Goal: Task Accomplishment & Management: Complete application form

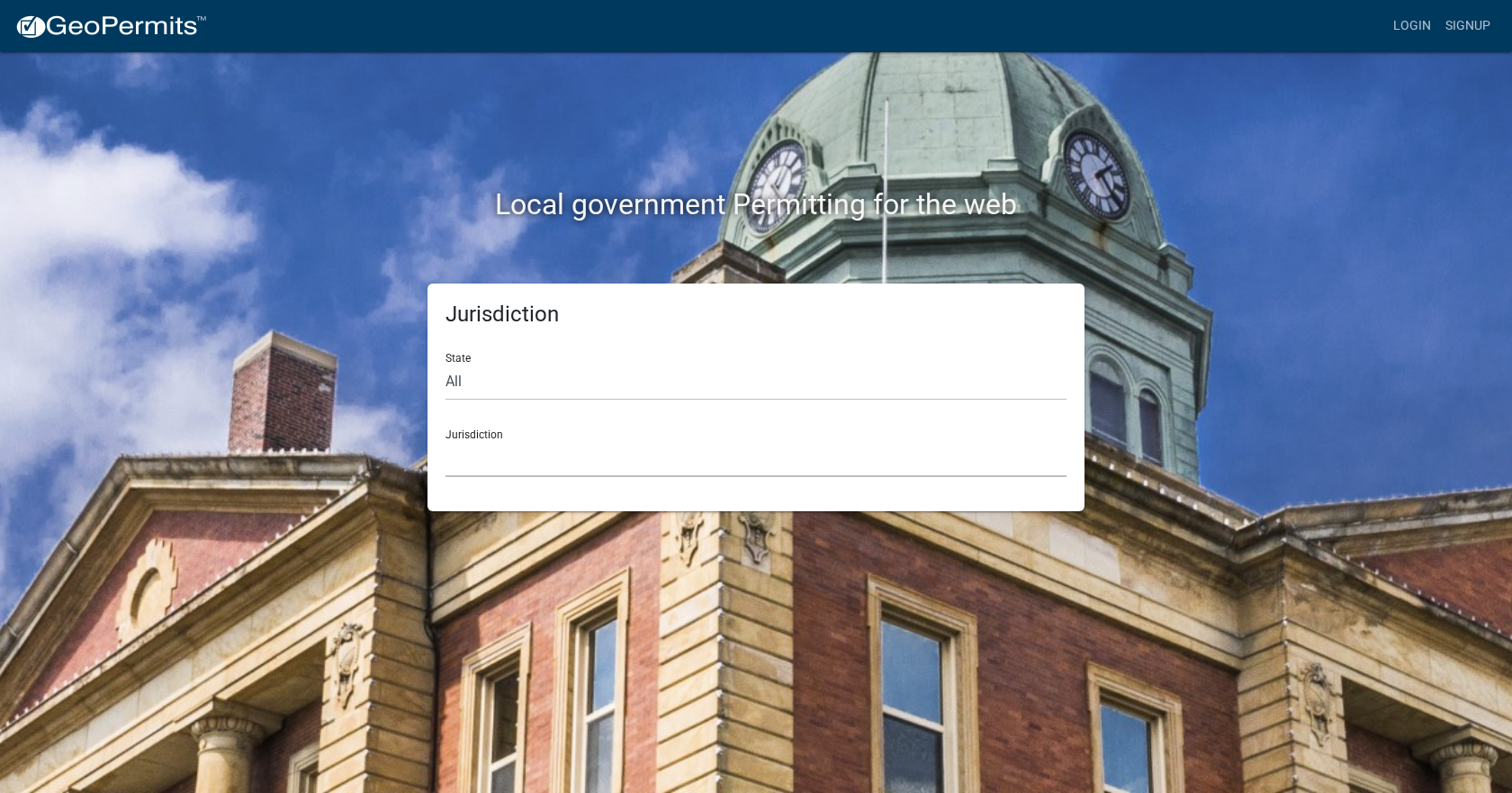
click at [486, 458] on select "Custer County, Colorado Carroll County, Georgia Cook County, Georgia Crawford C…" at bounding box center [756, 458] width 621 height 37
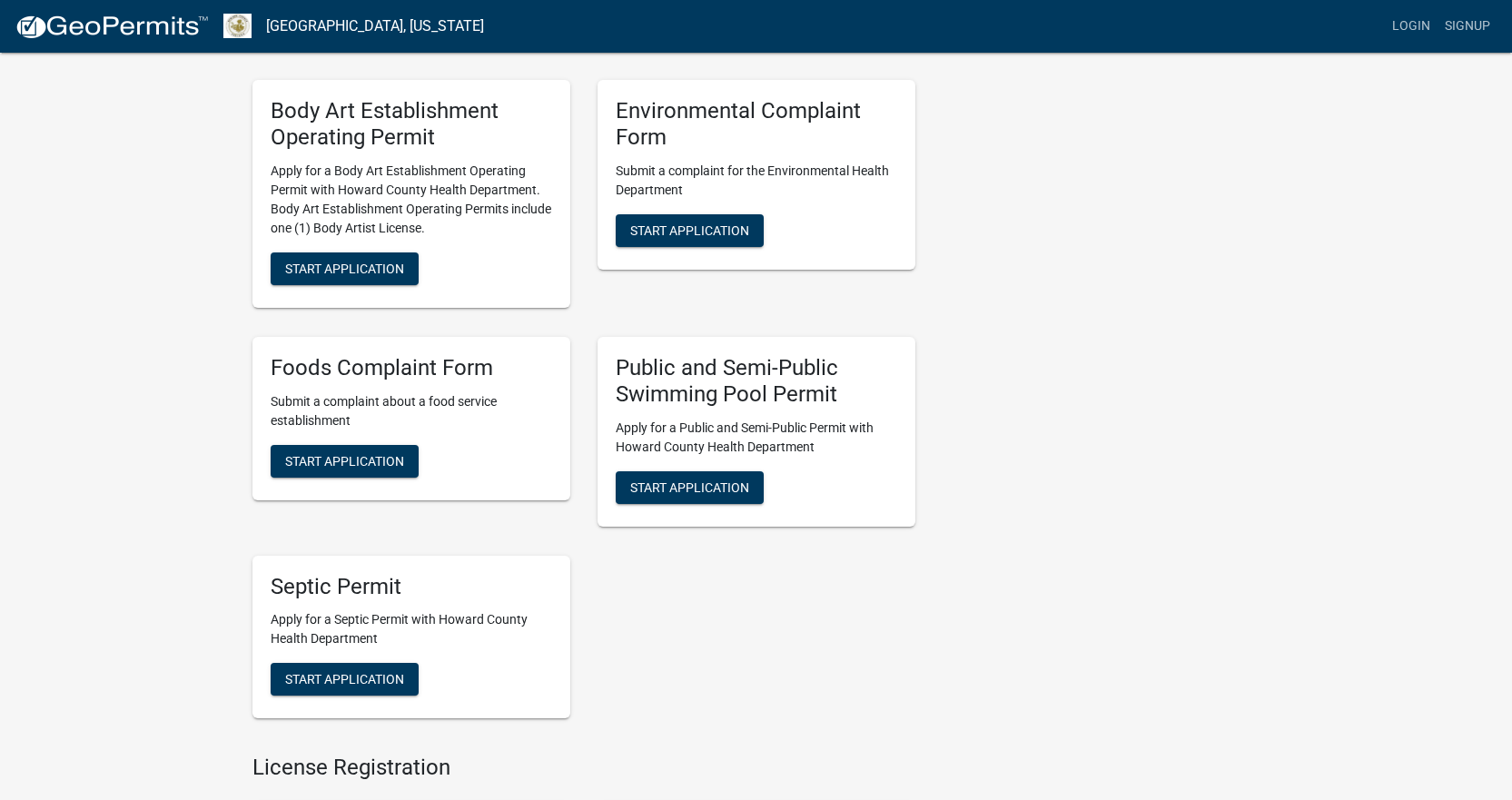
scroll to position [1164, 0]
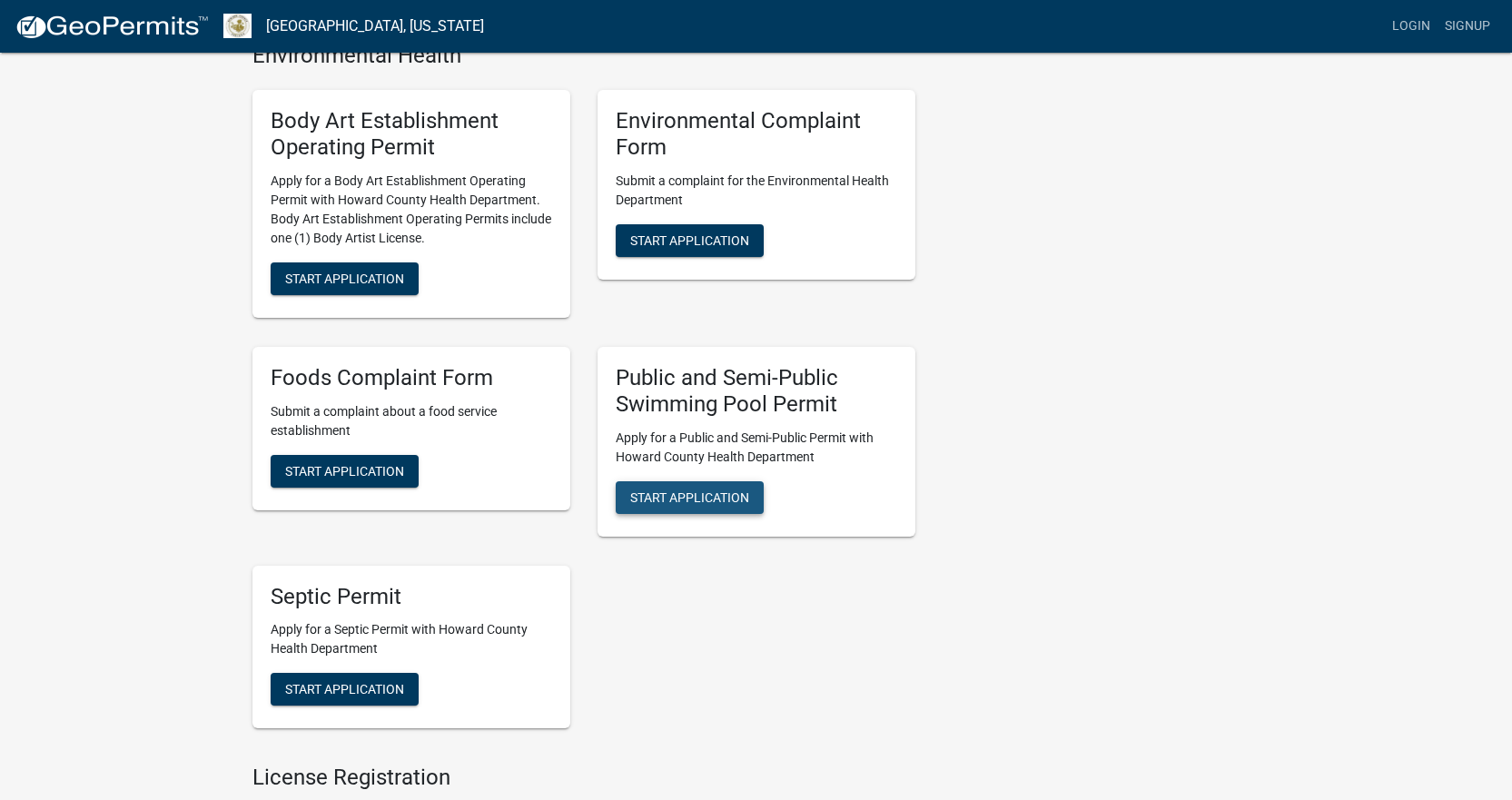
click at [717, 501] on span "Start Application" at bounding box center [689, 497] width 119 height 15
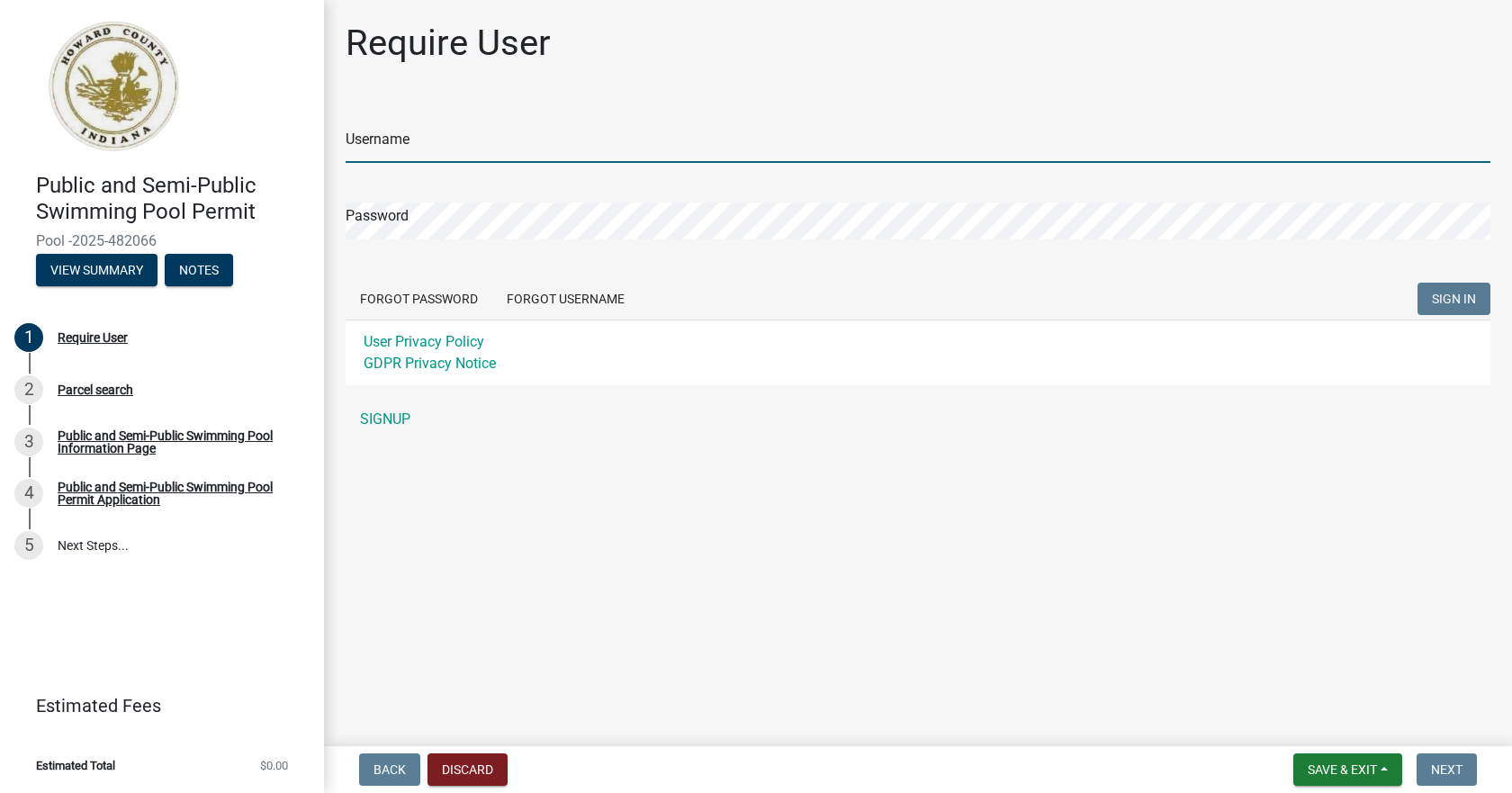
click at [474, 144] on input "Username" at bounding box center [918, 145] width 1145 height 37
click at [569, 301] on form "Username Password Forgot Password Forgot Username SIGN IN User Privacy Policy G…" at bounding box center [918, 243] width 1145 height 284
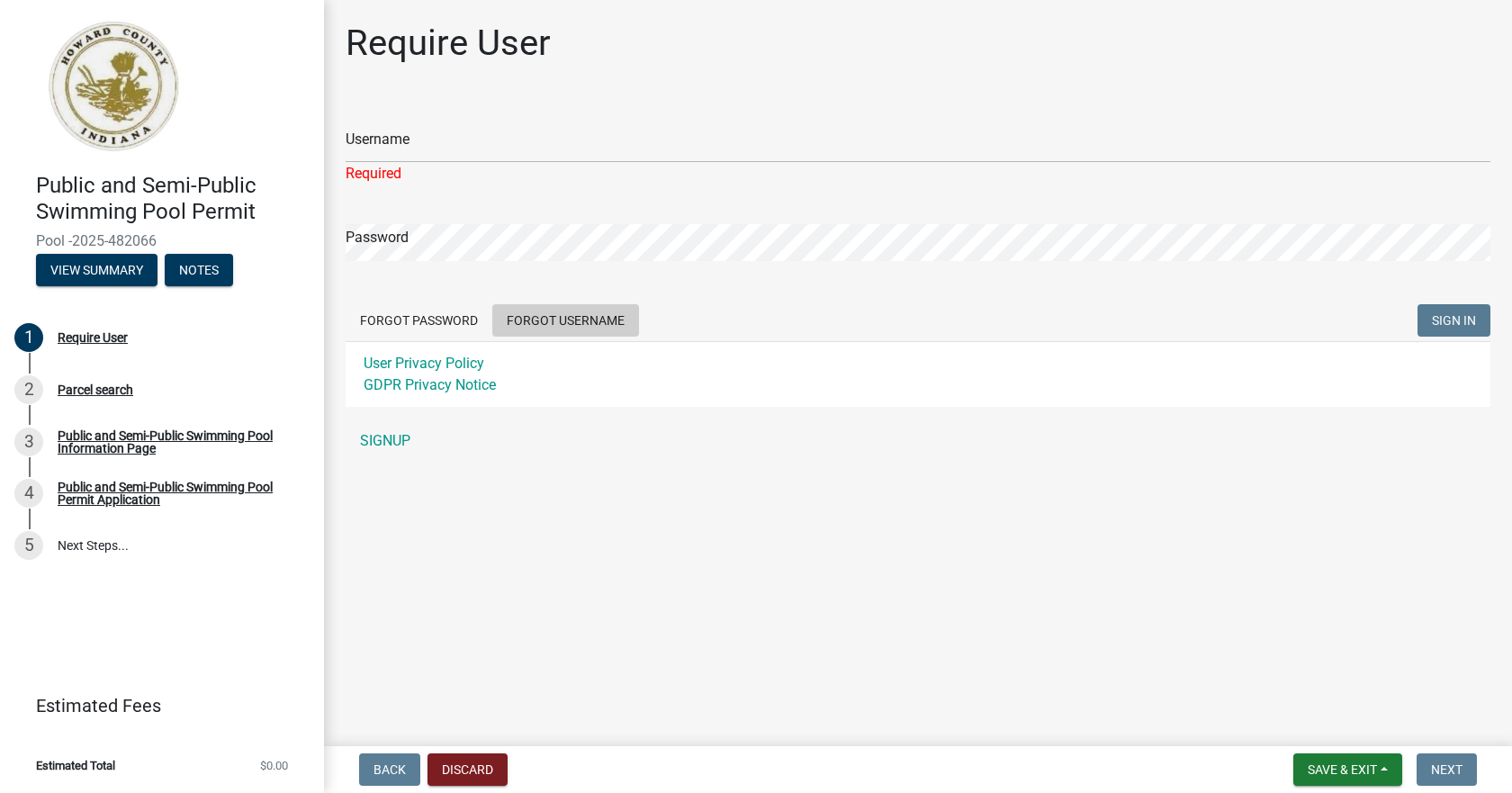
click at [569, 315] on button "Forgot Username" at bounding box center [565, 320] width 147 height 32
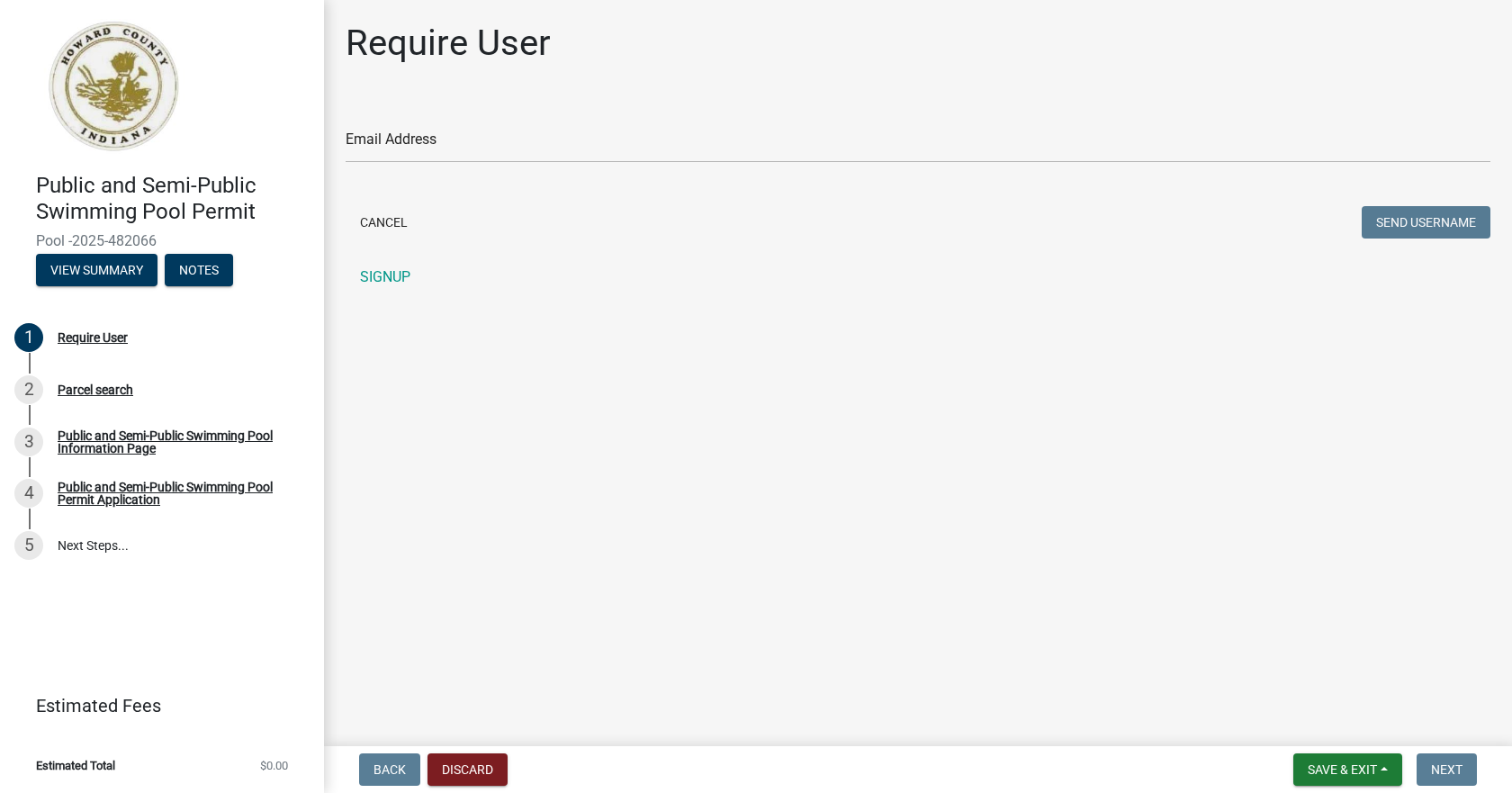
click at [476, 180] on form "Email Address Cancel Send Username" at bounding box center [918, 172] width 1145 height 142
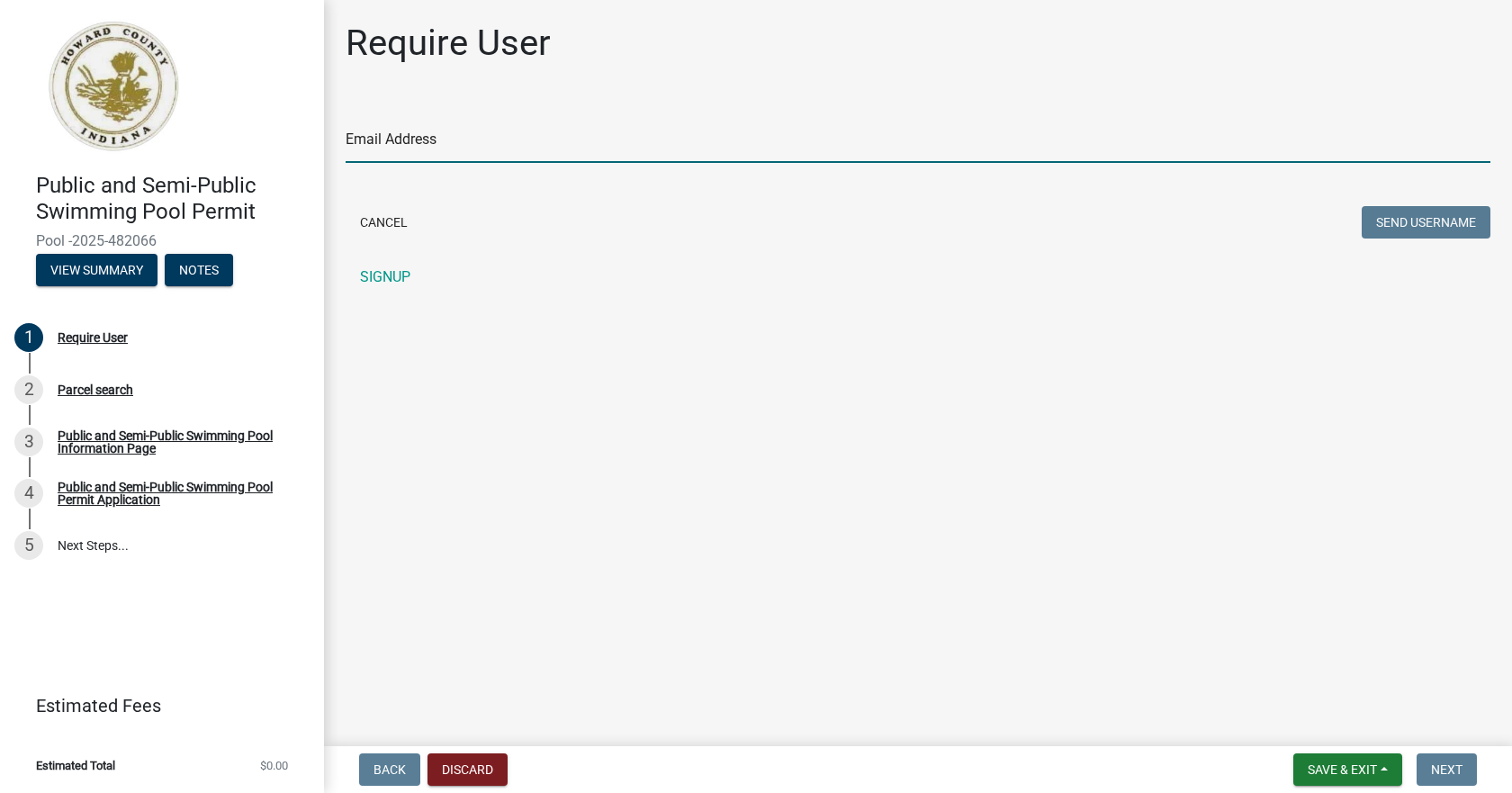
click at [490, 151] on input "Email Address" at bounding box center [918, 145] width 1145 height 37
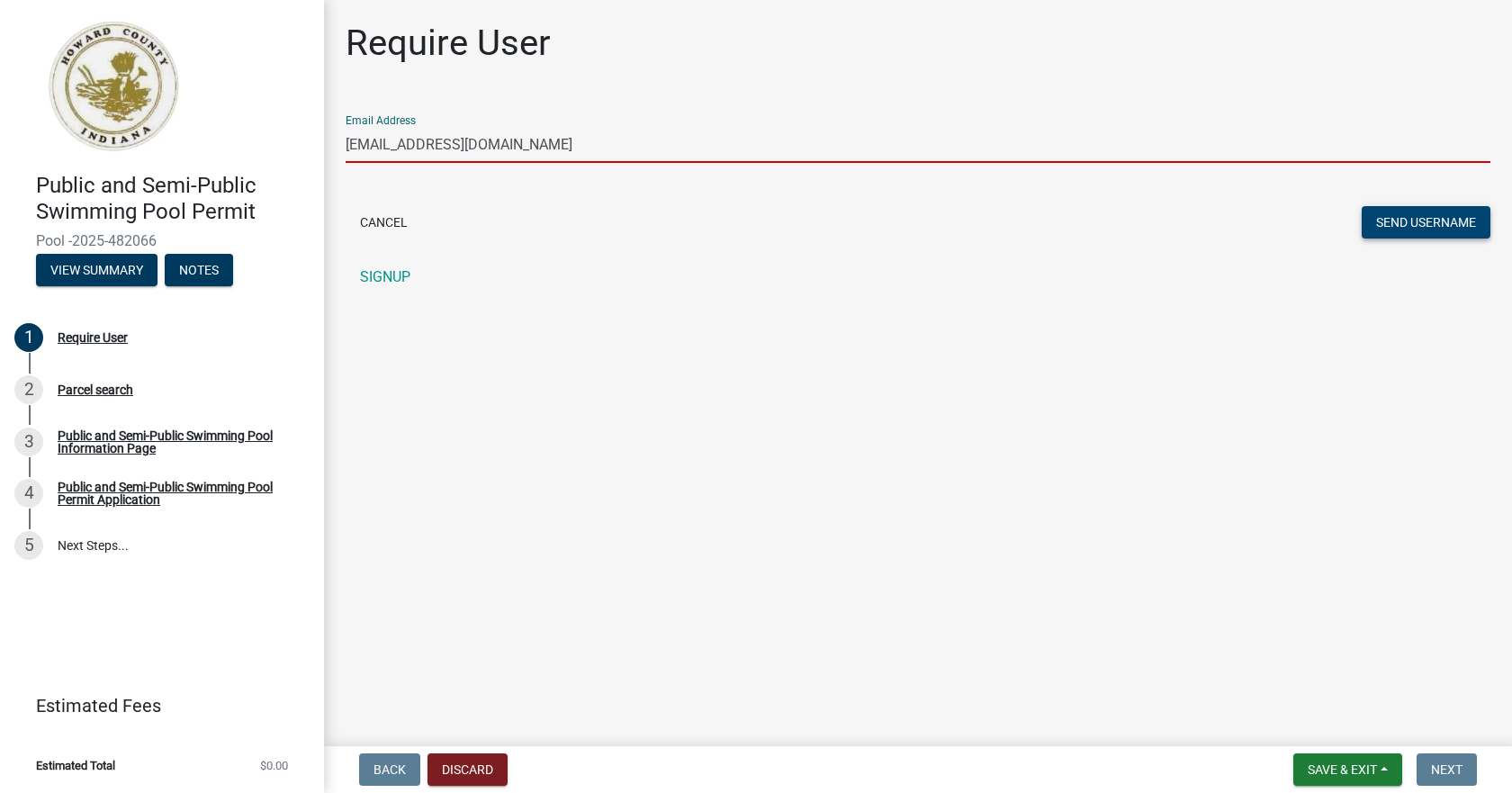
type input "52859@bywyndham.com"
click at [1424, 227] on button "Send Username" at bounding box center [1426, 222] width 128 height 32
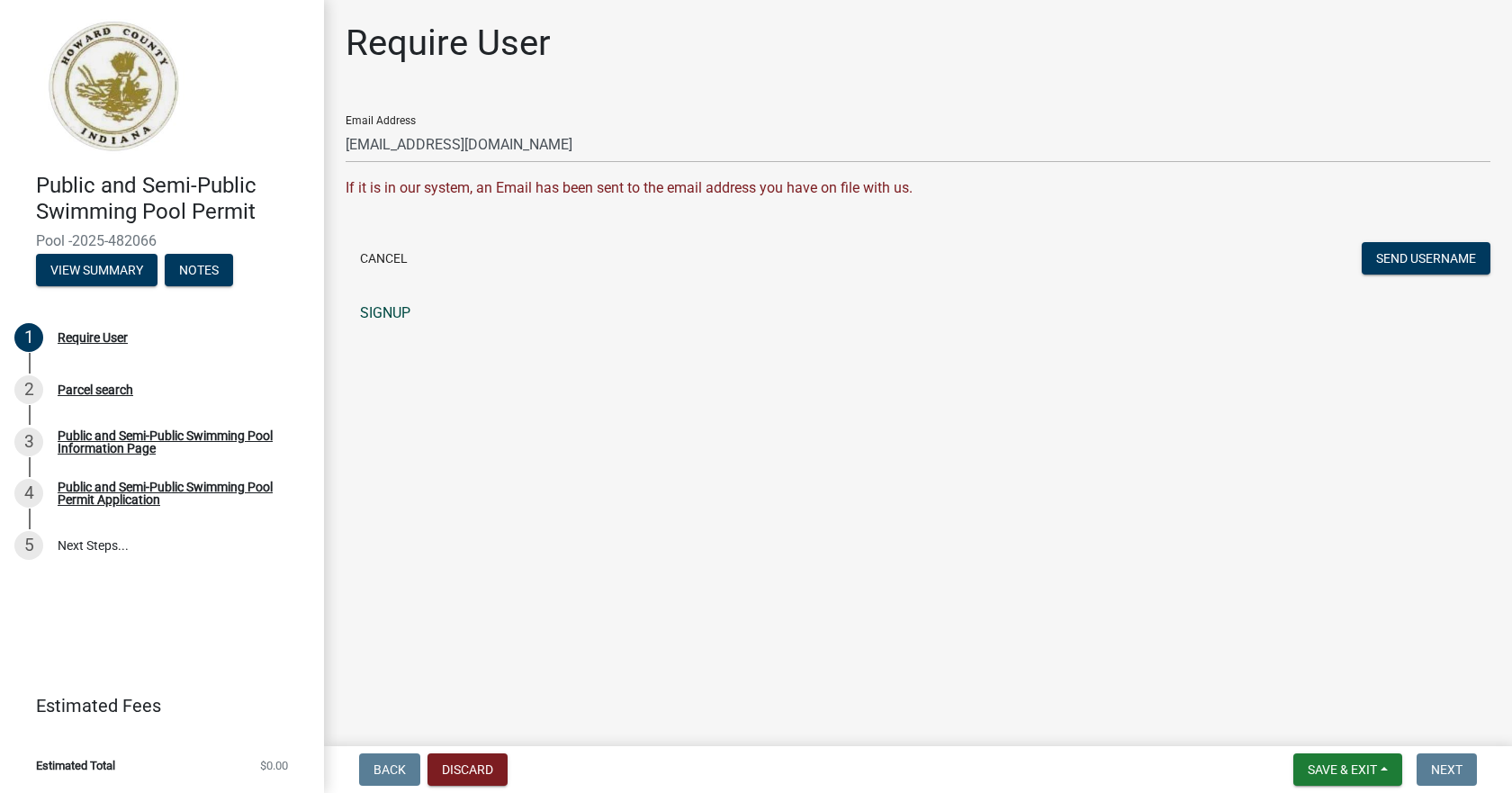
click at [380, 318] on link "SIGNUP" at bounding box center [918, 312] width 1145 height 36
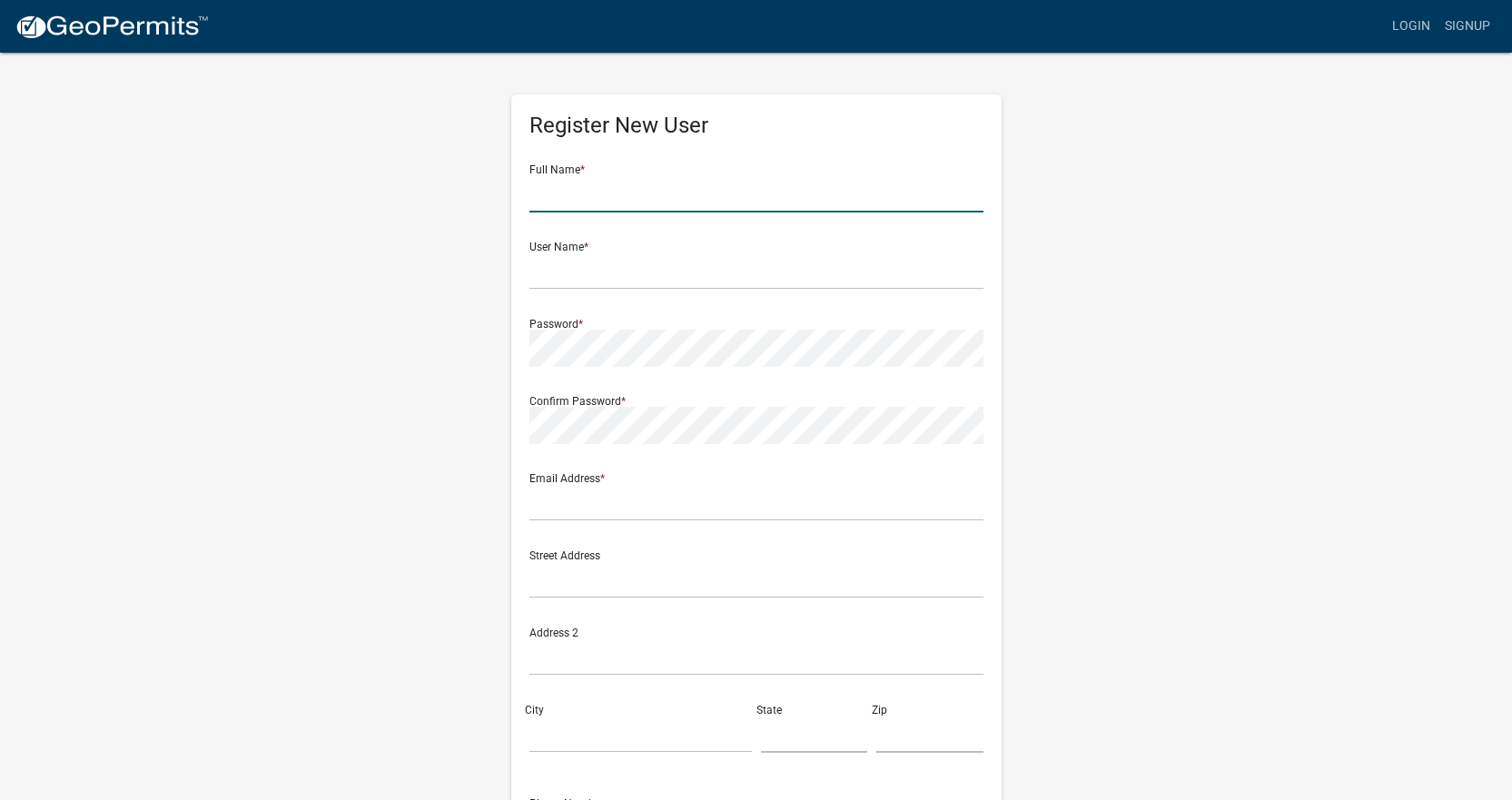
click at [589, 200] on input "text" at bounding box center [756, 194] width 454 height 37
type input "Jessy Woodruff"
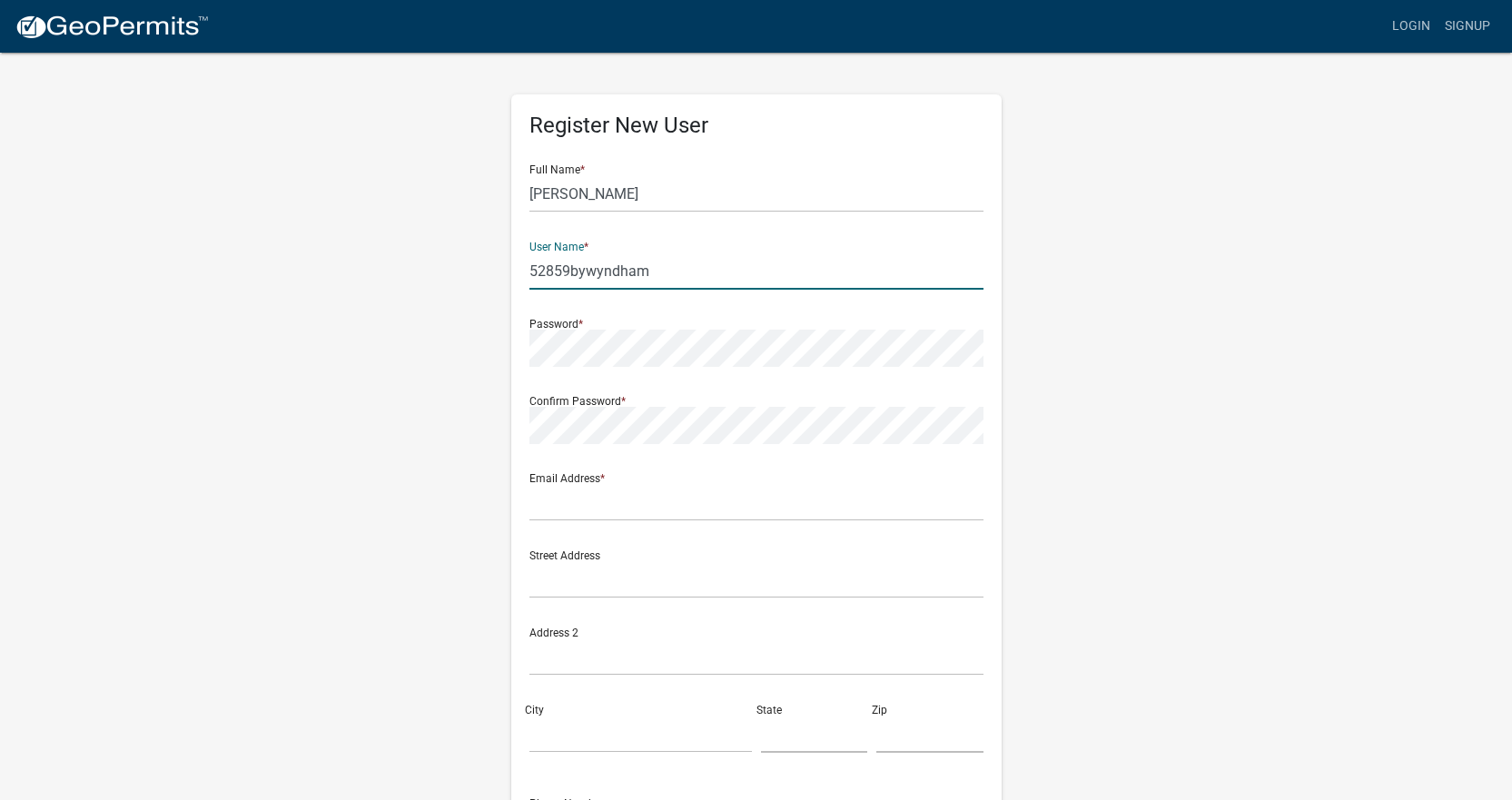
type input "52859bywyndham"
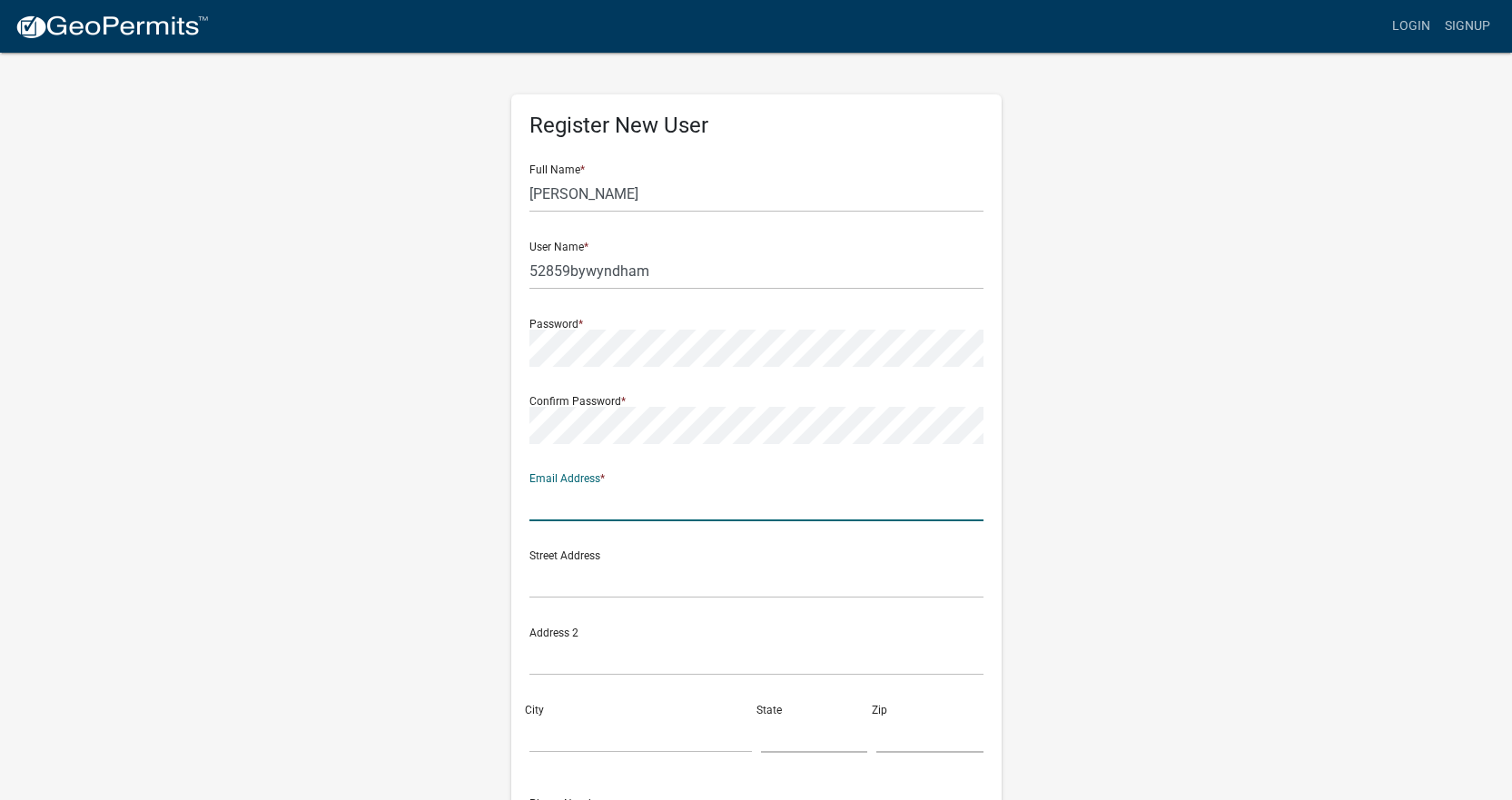
click at [601, 504] on input "text" at bounding box center [756, 503] width 454 height 37
type input "52859@bywyndham.com"
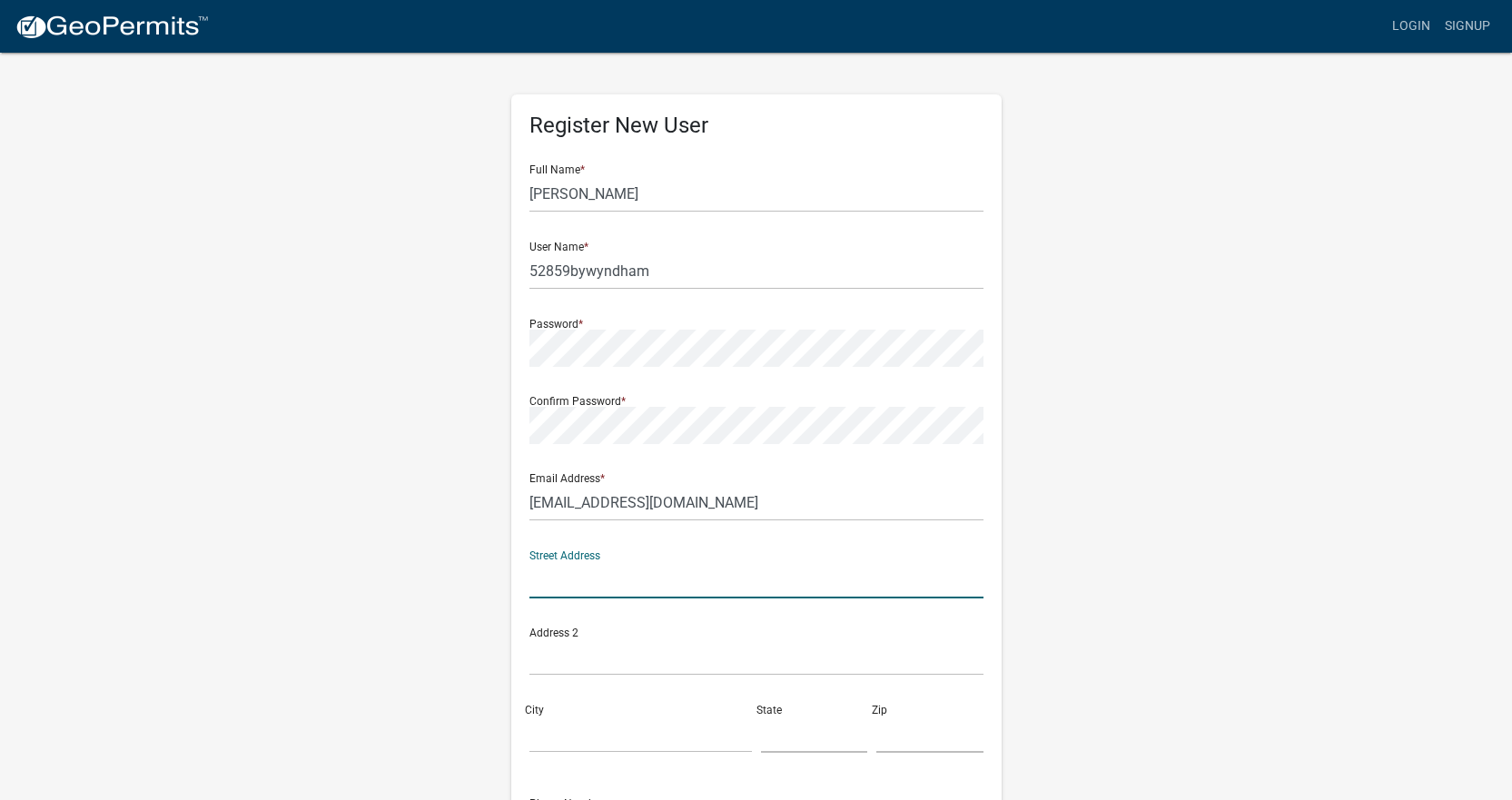
click at [558, 589] on input "text" at bounding box center [756, 580] width 454 height 37
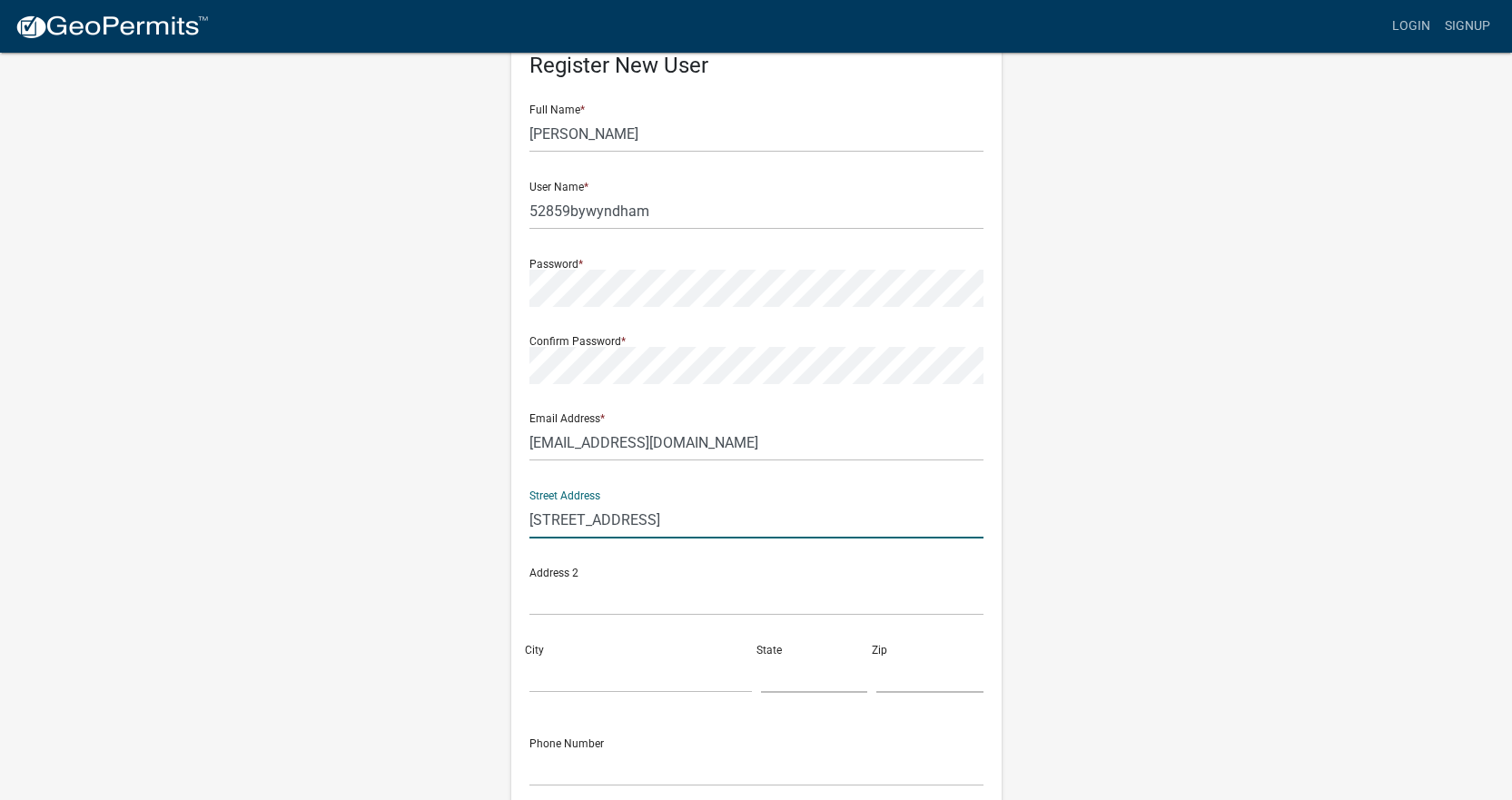
scroll to position [91, 0]
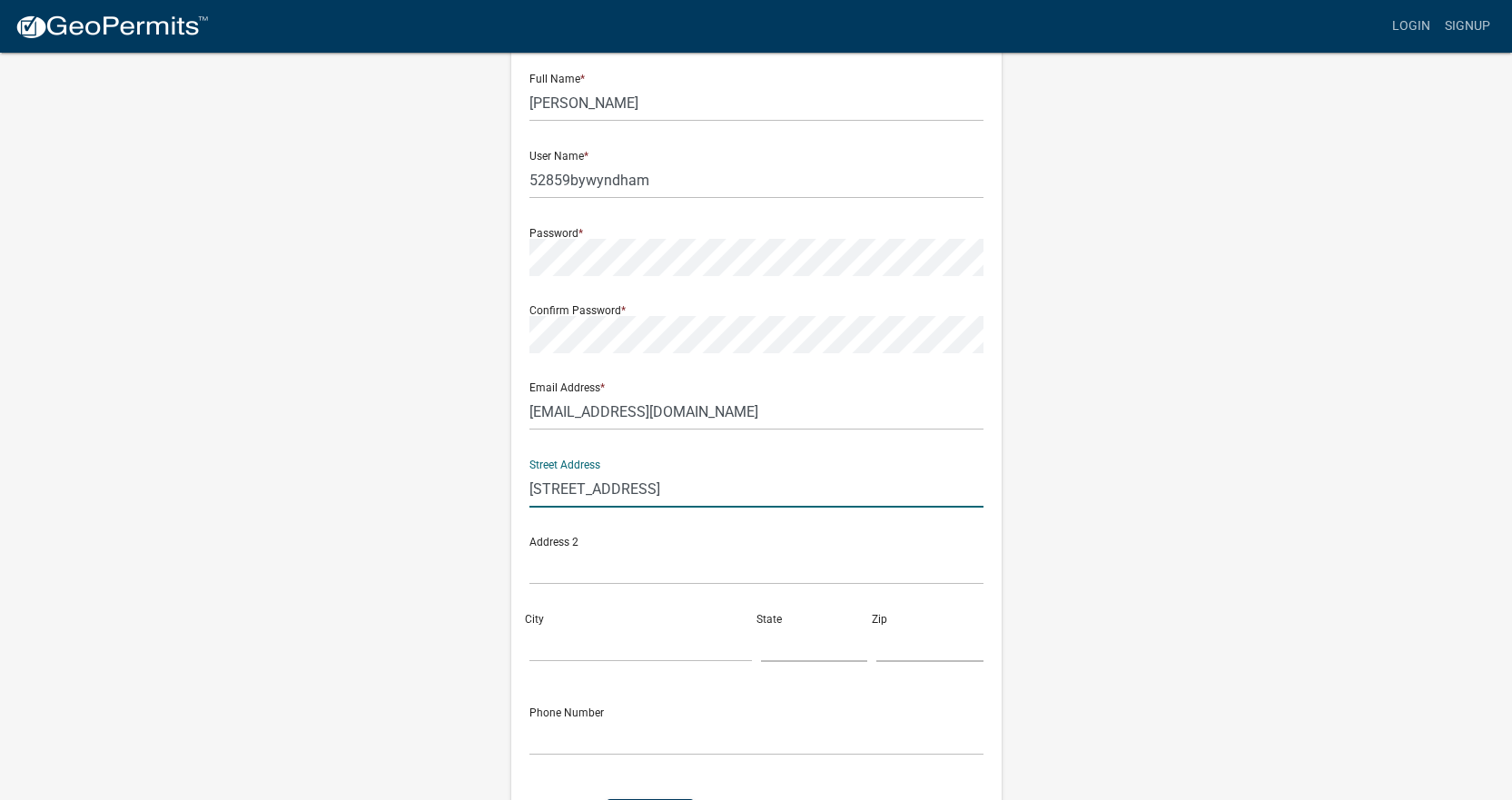
type input "511 Albany Dr"
click at [559, 659] on input "City" at bounding box center [640, 644] width 223 height 37
type input "Kokomo"
click at [776, 658] on input "text" at bounding box center [813, 644] width 107 height 37
type input "IN"
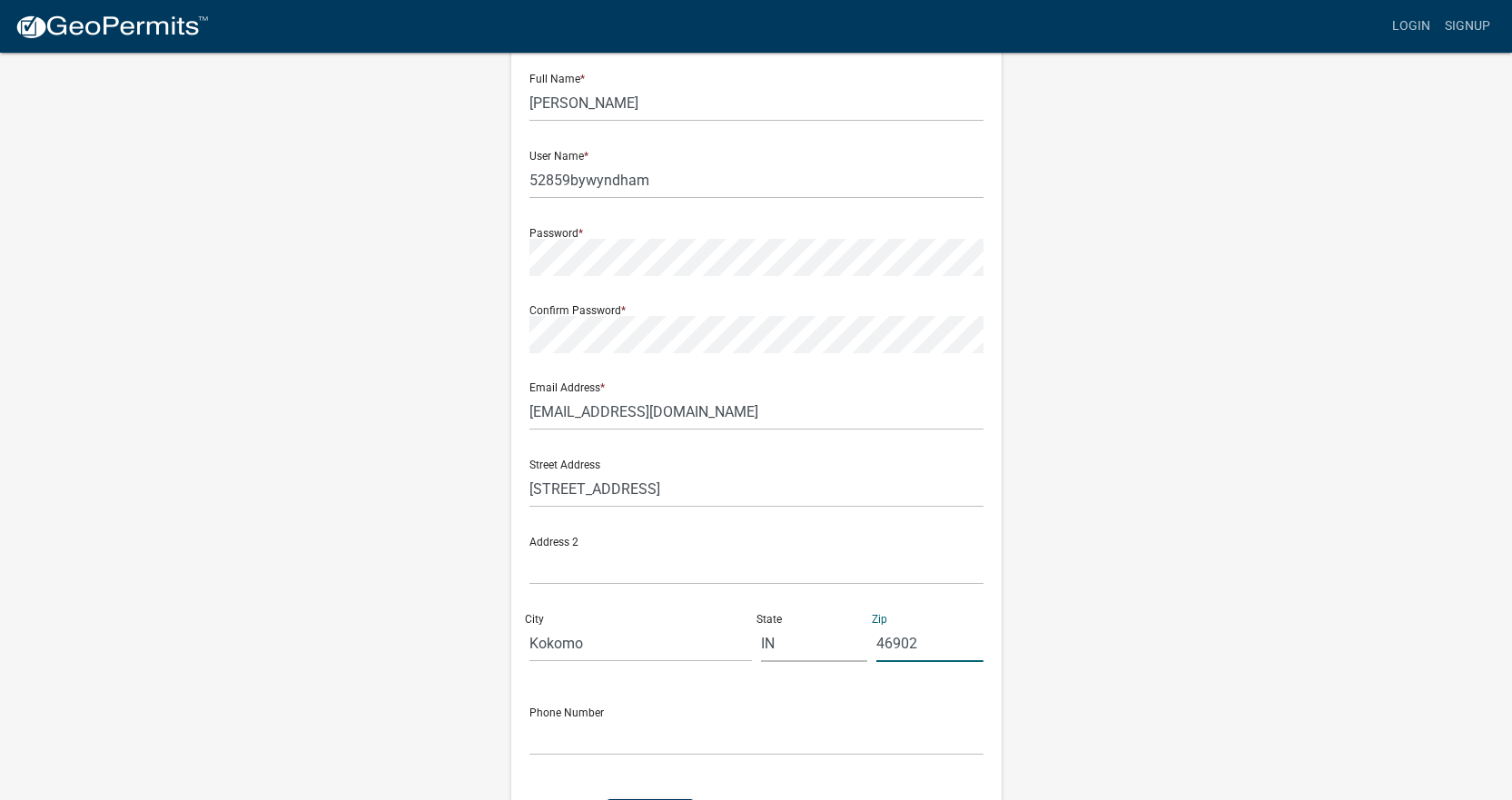
type input "46902"
type input "7654532222"
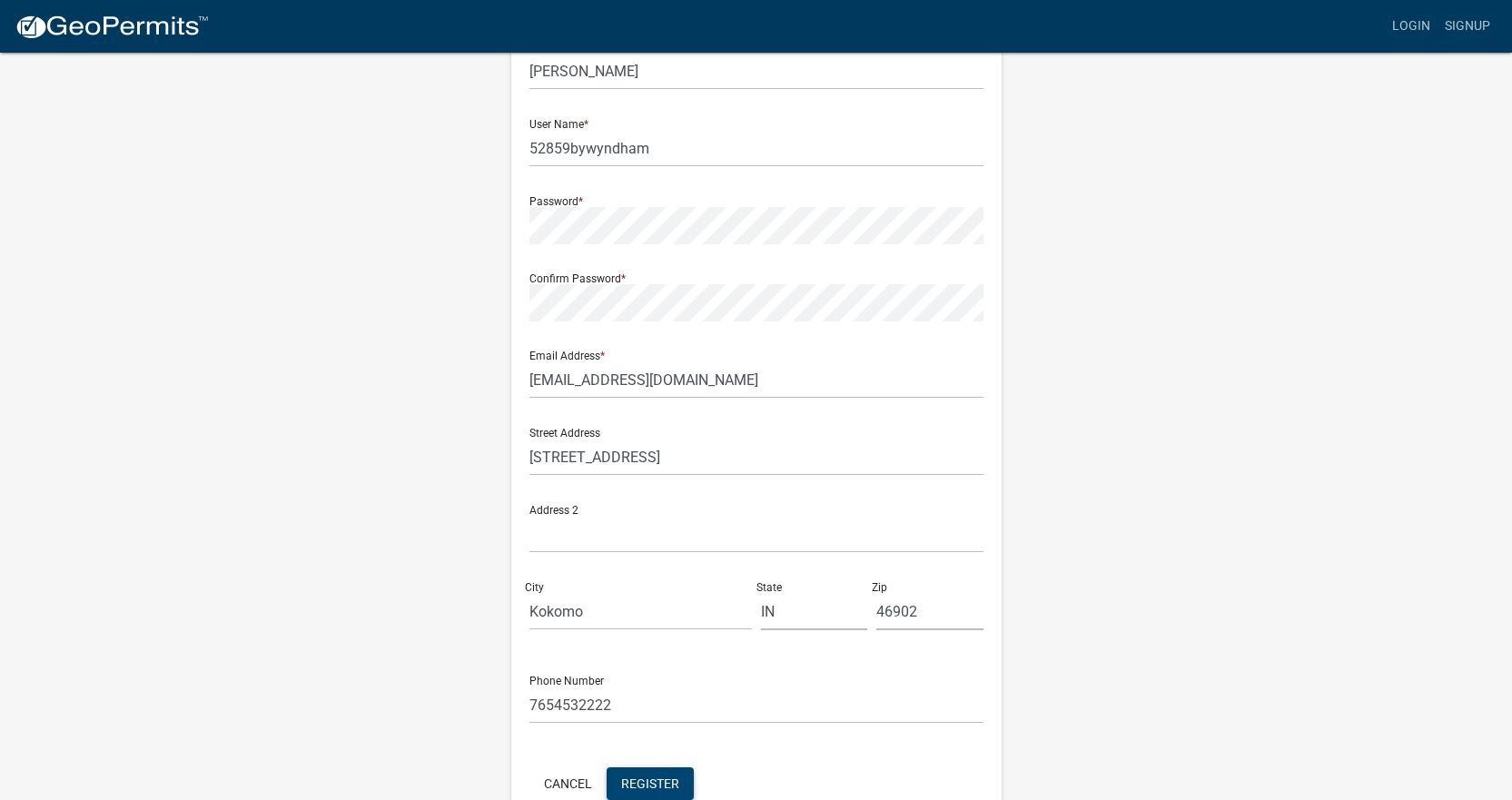
click at [606, 768] on button "Register" at bounding box center [650, 783] width 87 height 32
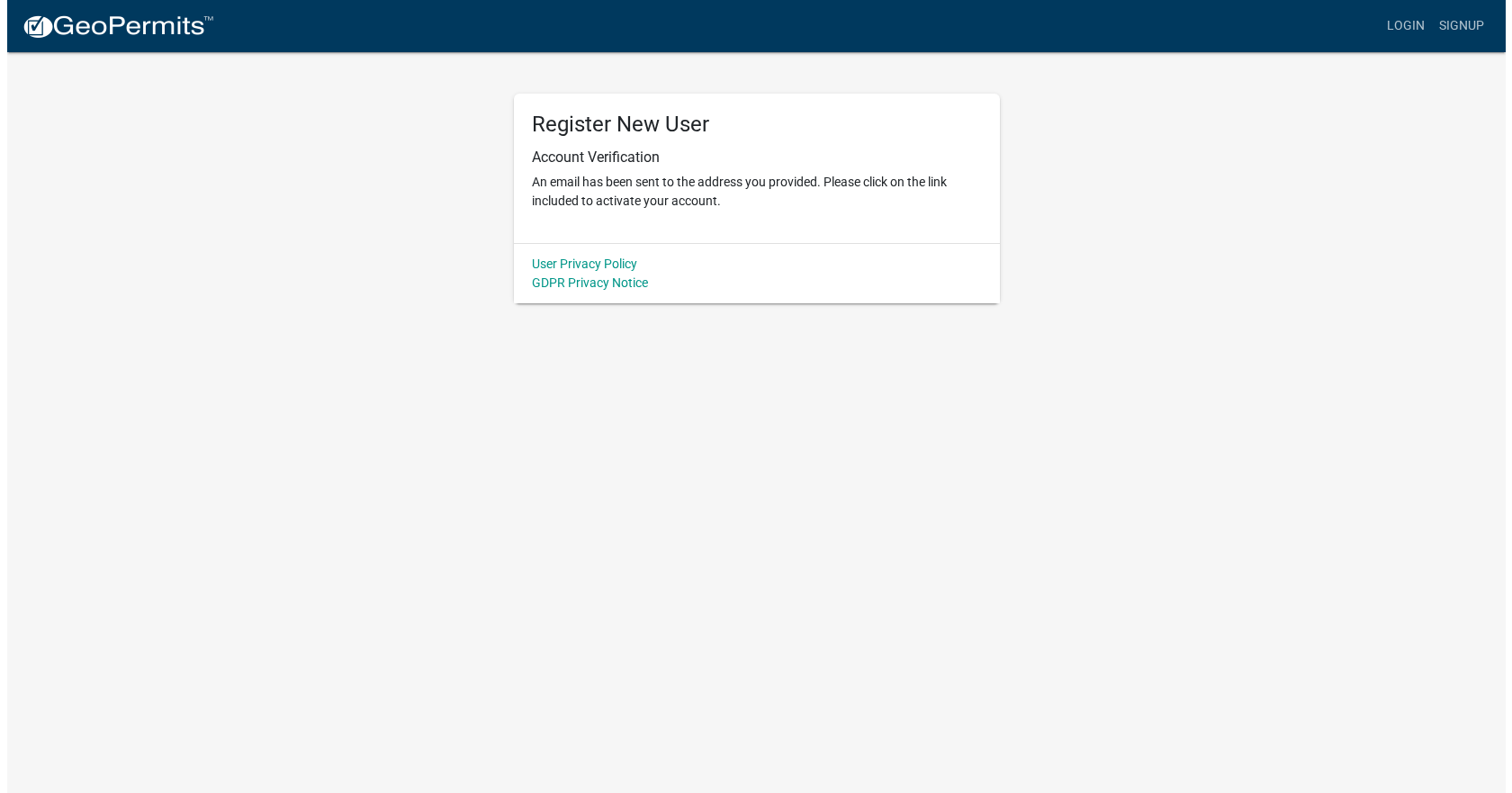
scroll to position [0, 0]
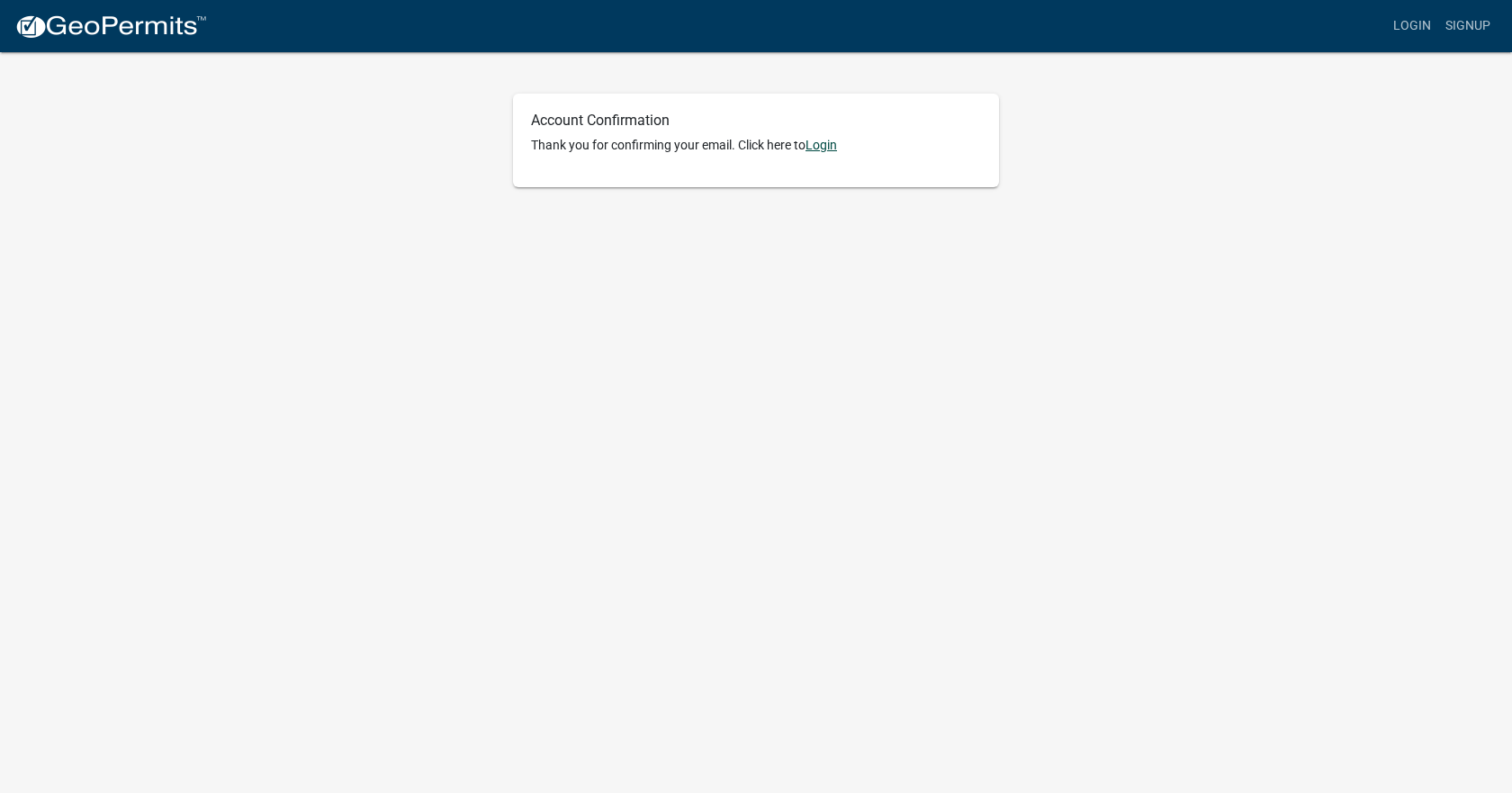
click at [832, 152] on link "Login" at bounding box center [821, 145] width 31 height 15
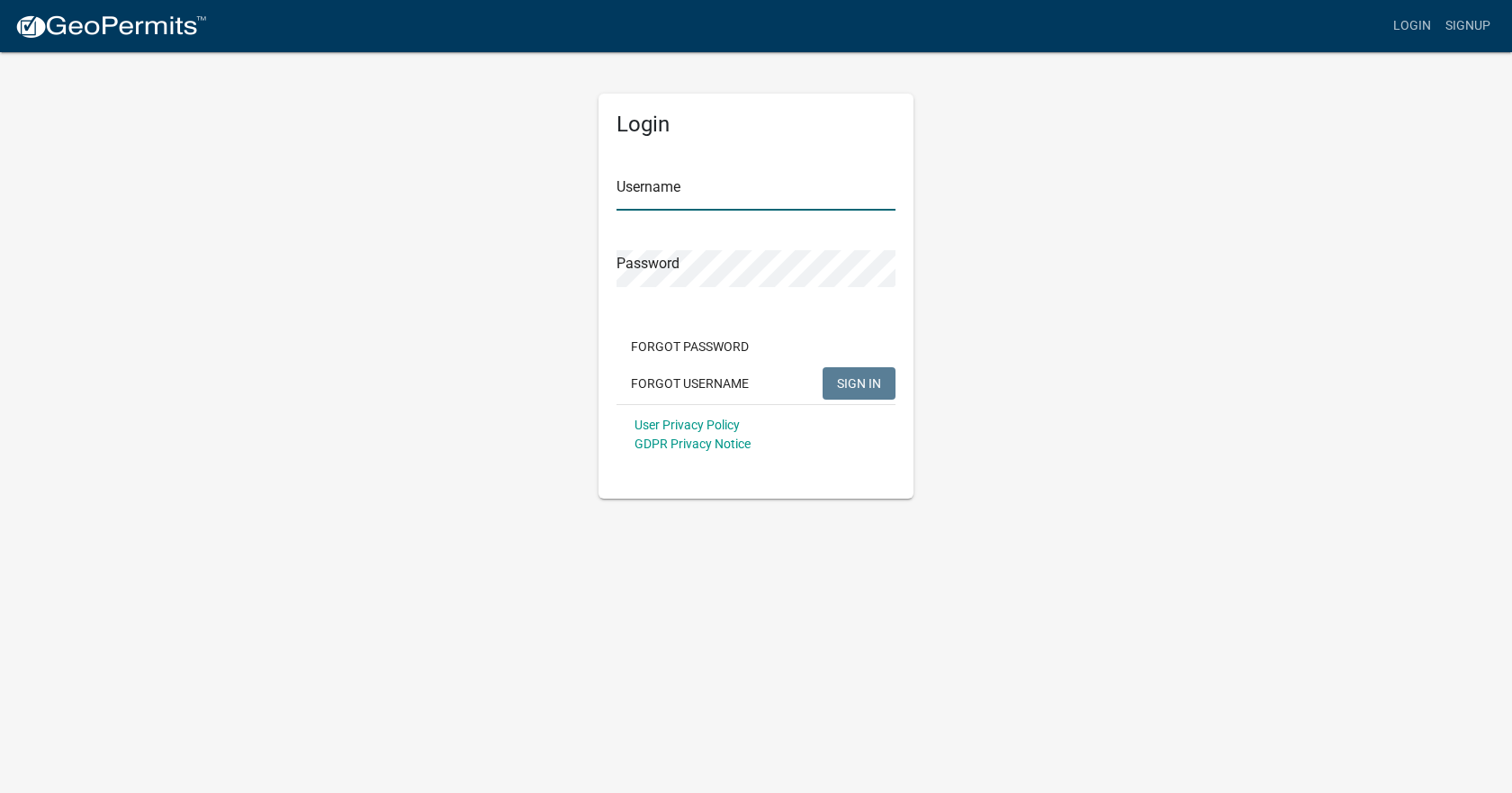
type input "52859bywyndham"
click at [849, 383] on span "SIGN IN" at bounding box center [858, 382] width 44 height 15
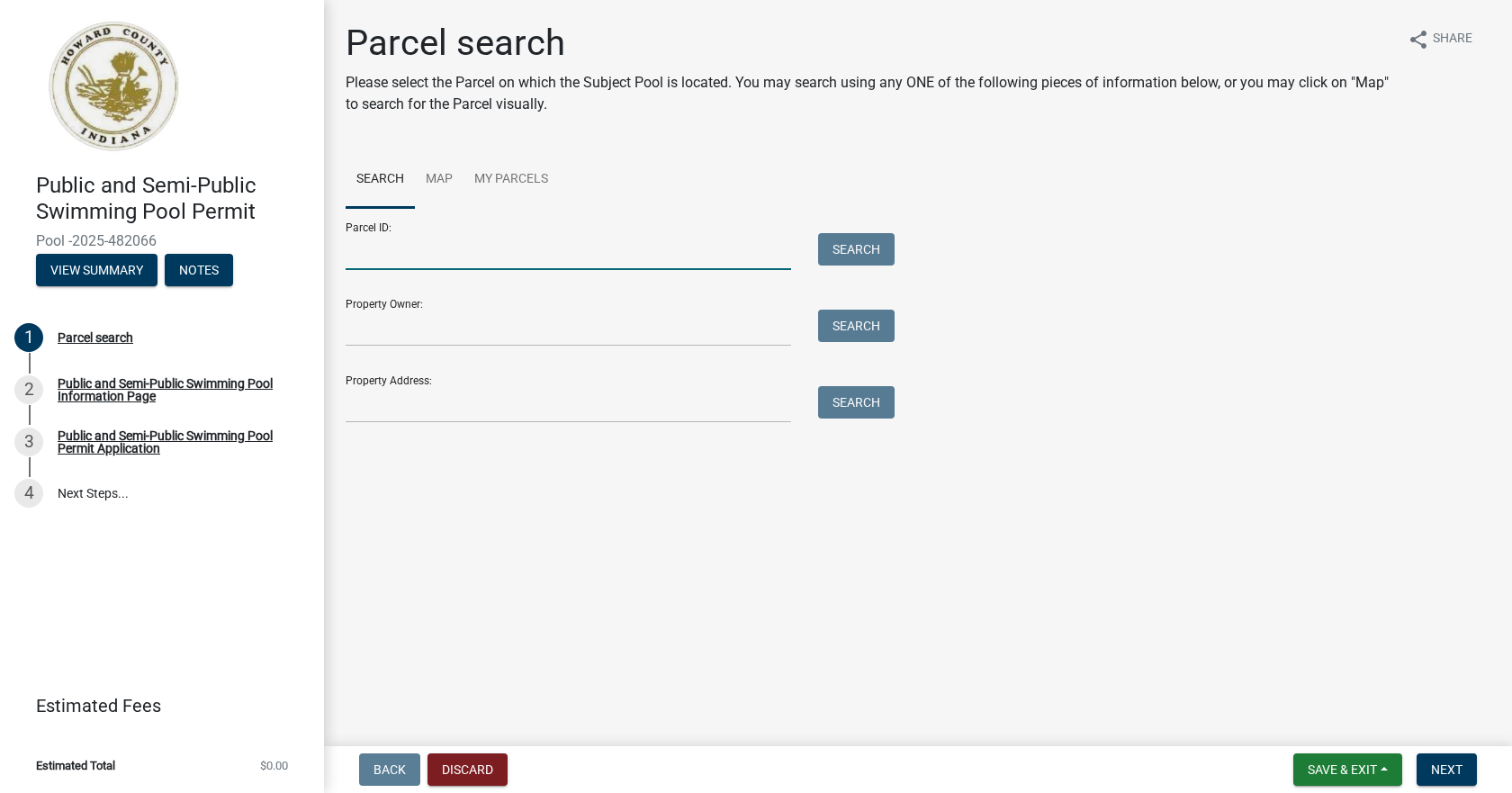
click at [456, 253] on input "Parcel ID:" at bounding box center [568, 252] width 446 height 37
click at [434, 191] on link "Map" at bounding box center [440, 179] width 49 height 57
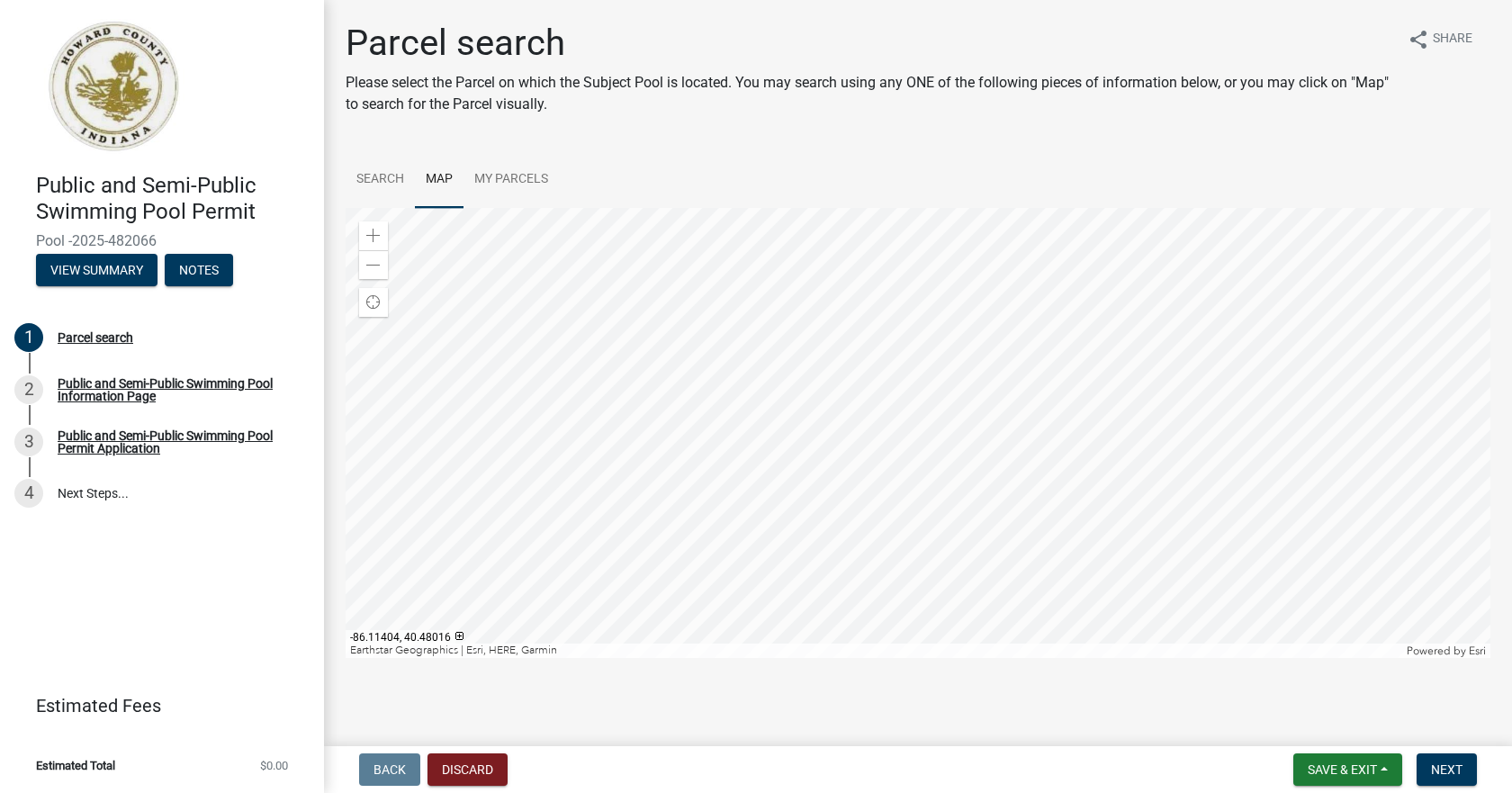
click at [913, 424] on div at bounding box center [918, 433] width 1145 height 451
click at [830, 223] on div at bounding box center [918, 433] width 1145 height 451
click at [927, 256] on div at bounding box center [918, 433] width 1145 height 451
click at [922, 259] on div at bounding box center [918, 433] width 1145 height 451
click at [826, 293] on div at bounding box center [918, 433] width 1145 height 451
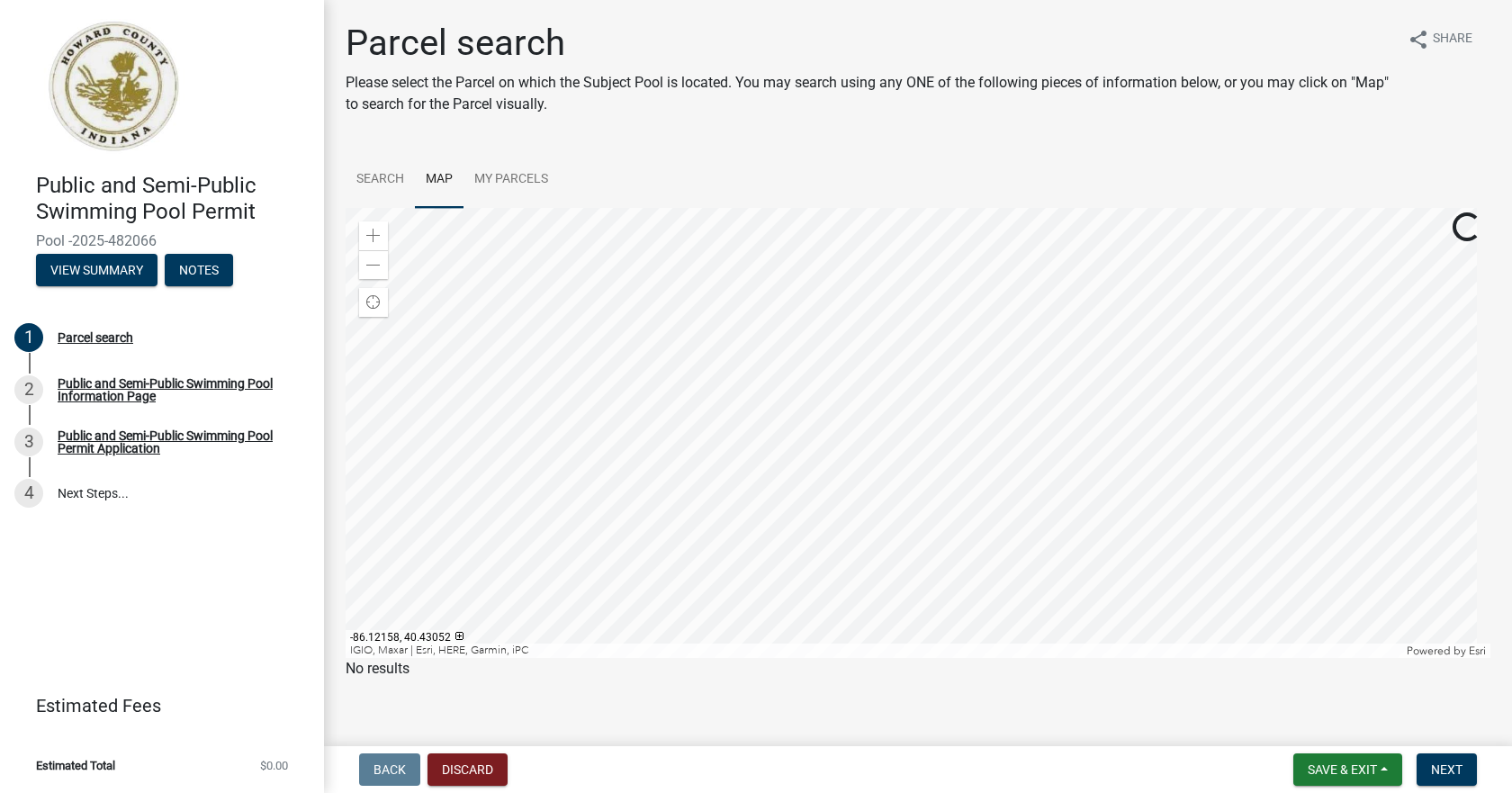
click at [803, 624] on div at bounding box center [918, 433] width 1145 height 451
click at [746, 466] on div at bounding box center [918, 433] width 1145 height 451
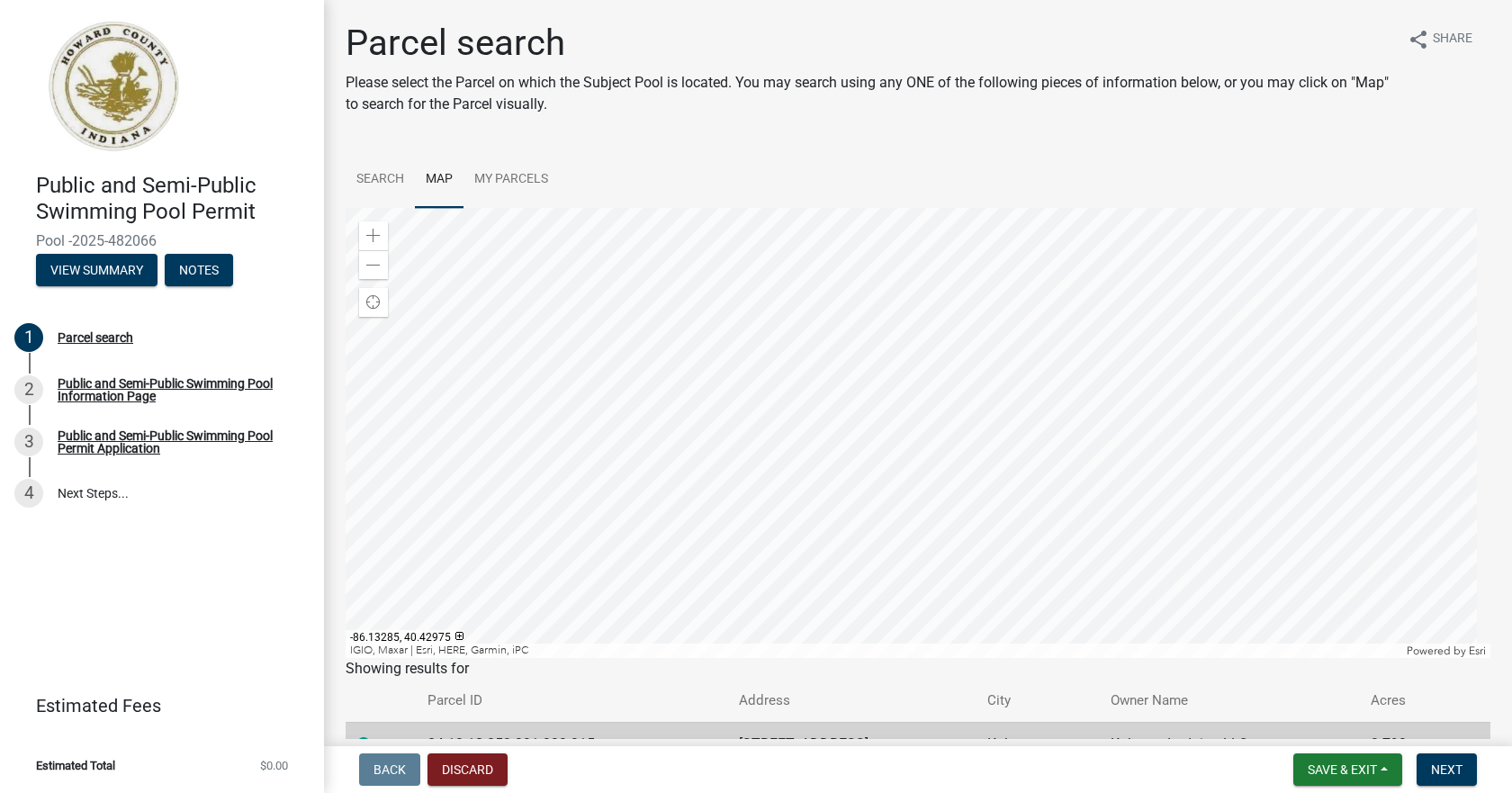
scroll to position [97, 0]
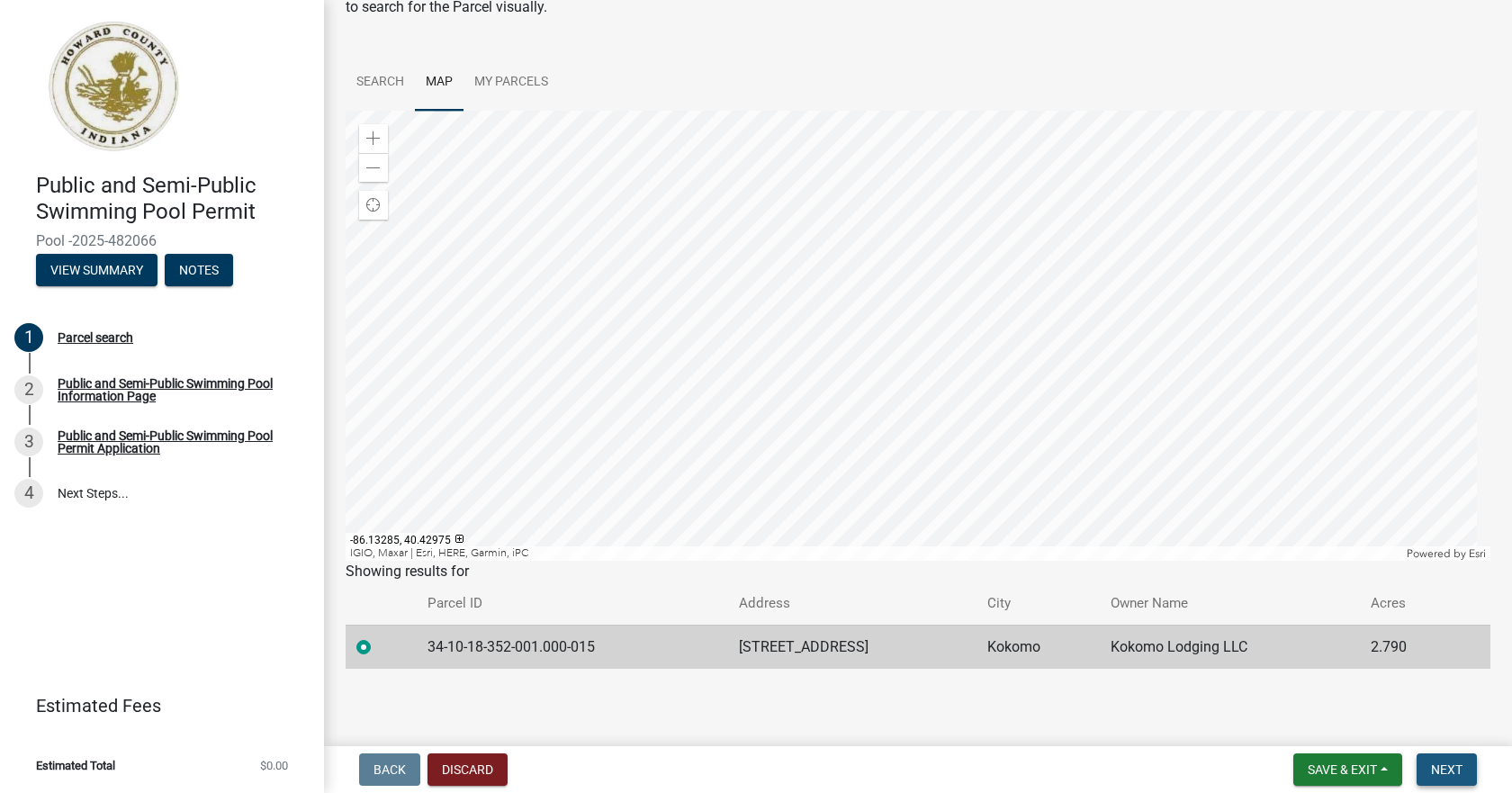
click at [1442, 770] on span "Next" at bounding box center [1447, 770] width 31 height 15
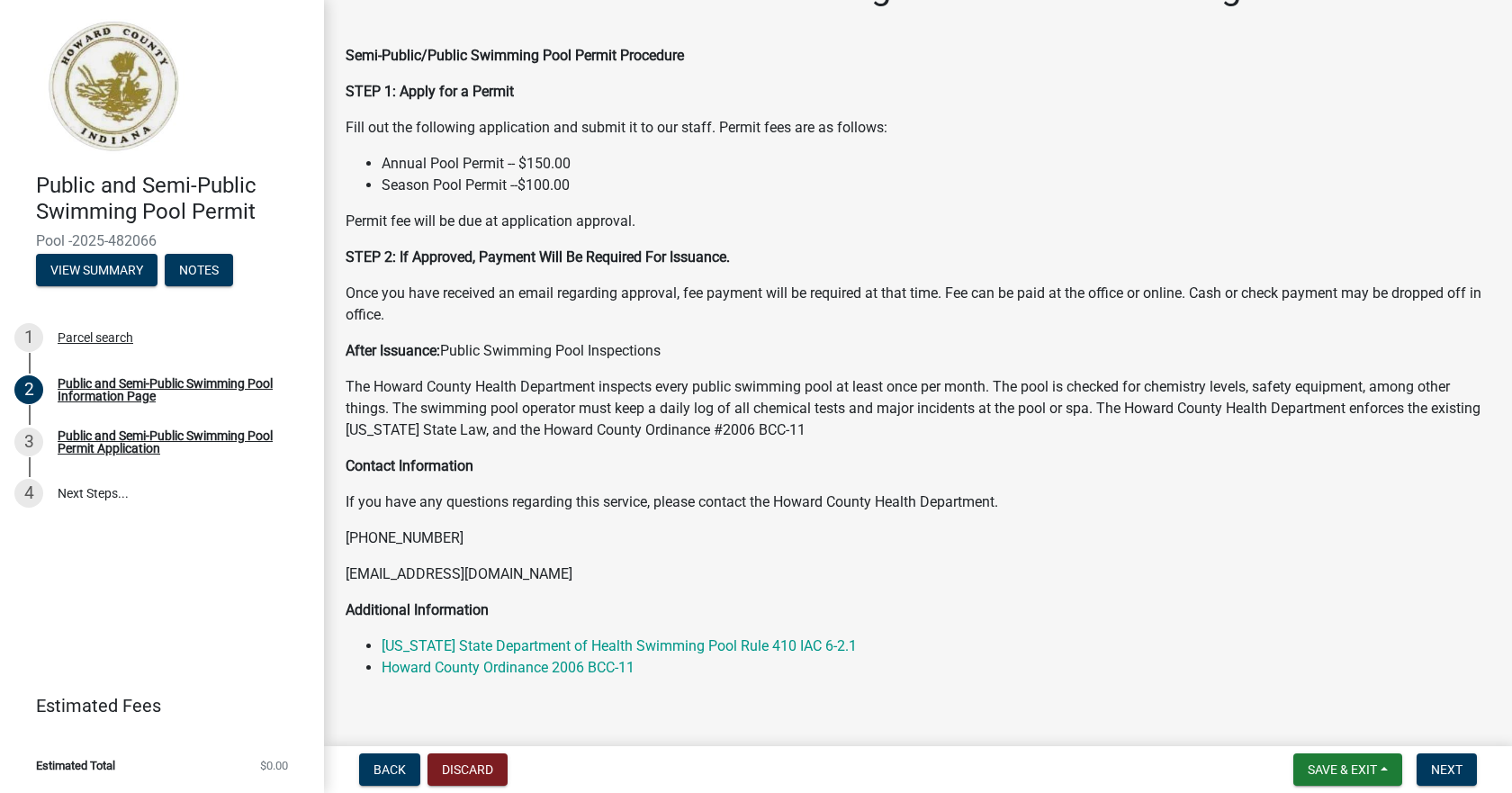
scroll to position [80, 0]
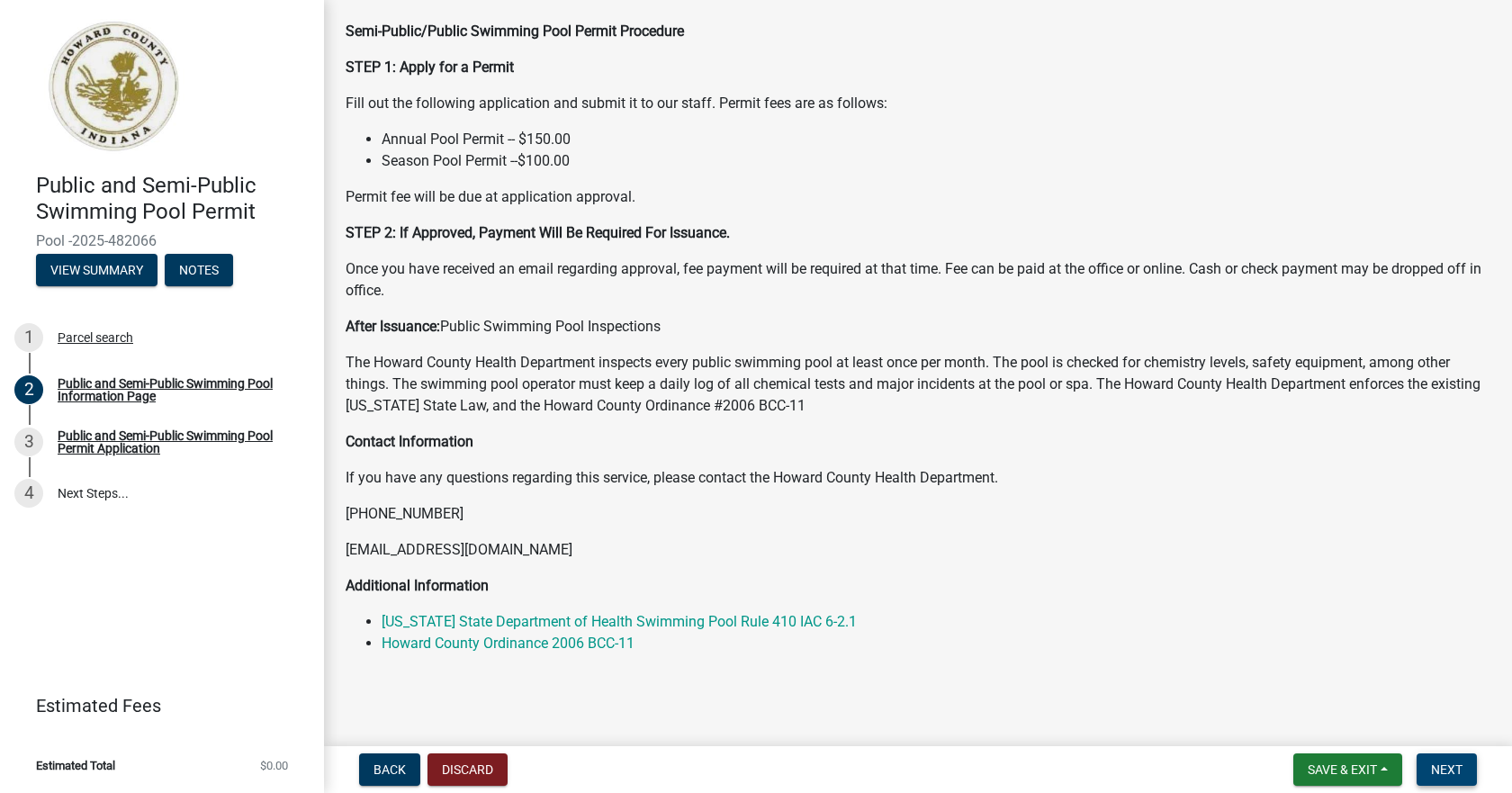
click at [1456, 773] on span "Next" at bounding box center [1447, 770] width 31 height 15
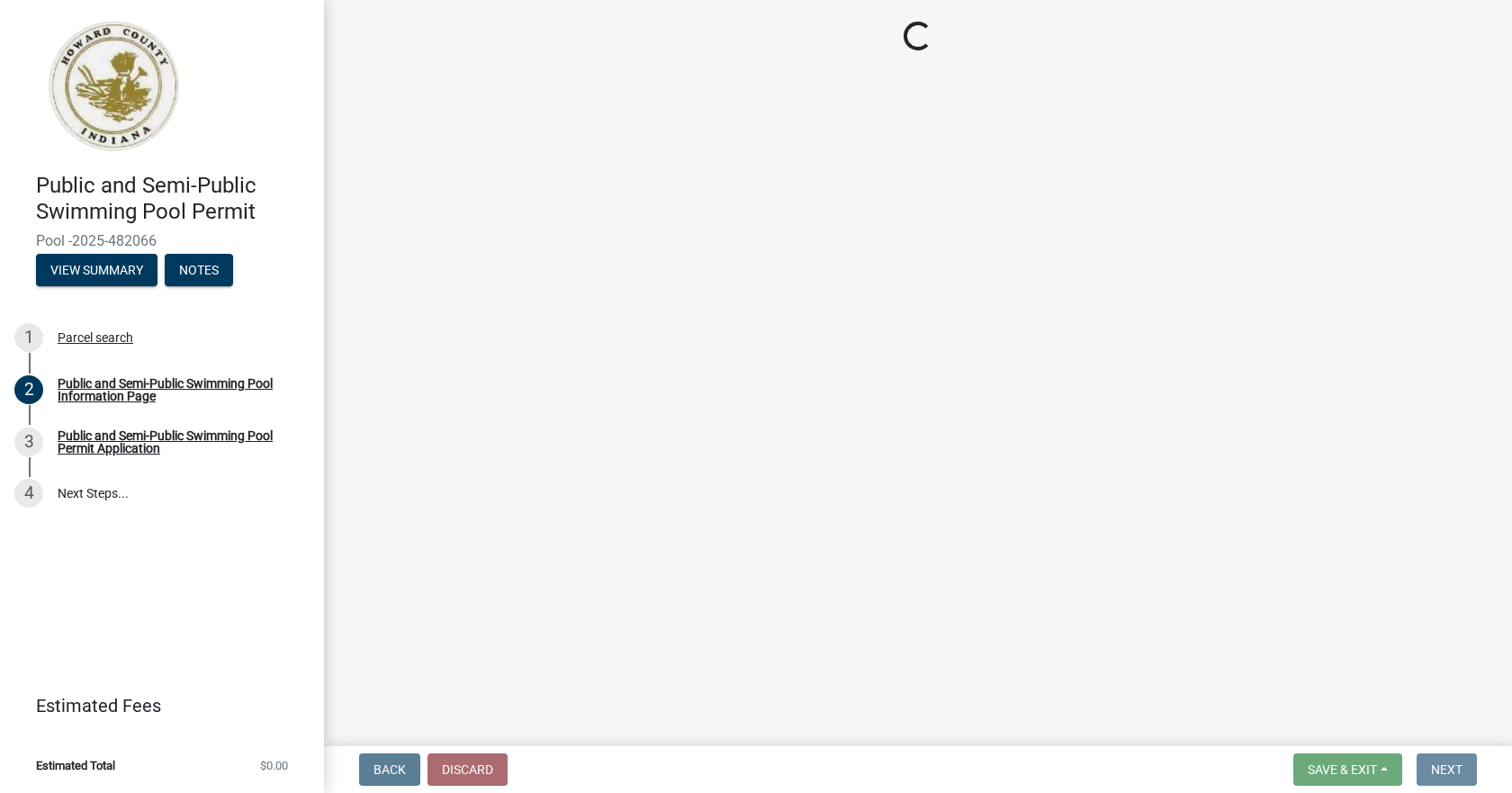
scroll to position [0, 0]
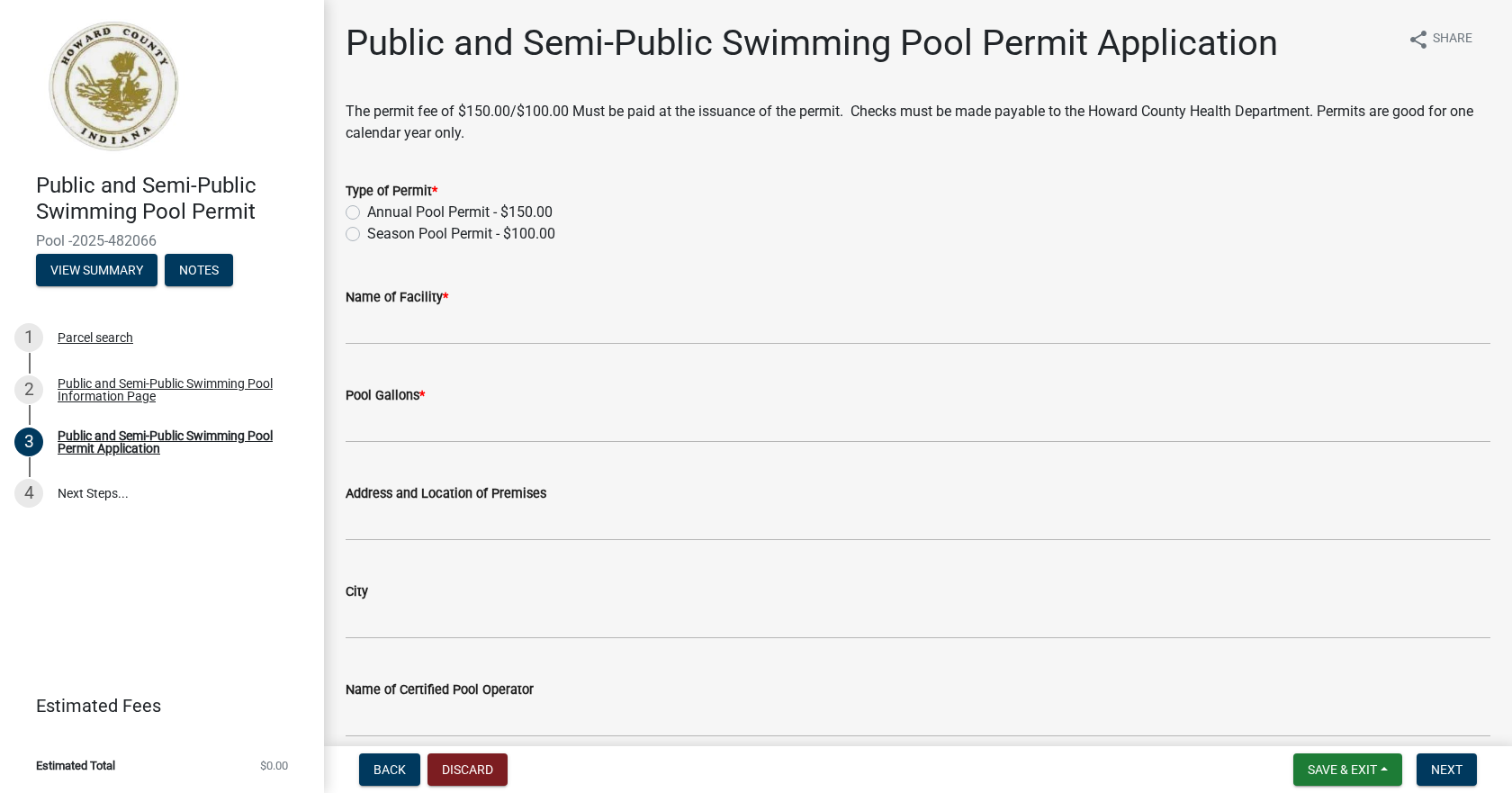
click at [420, 212] on label "Annual Pool Permit - $150.00" at bounding box center [460, 212] width 186 height 21
click at [379, 212] on input "Annual Pool Permit - $150.00" at bounding box center [374, 207] width 12 height 12
radio input "true"
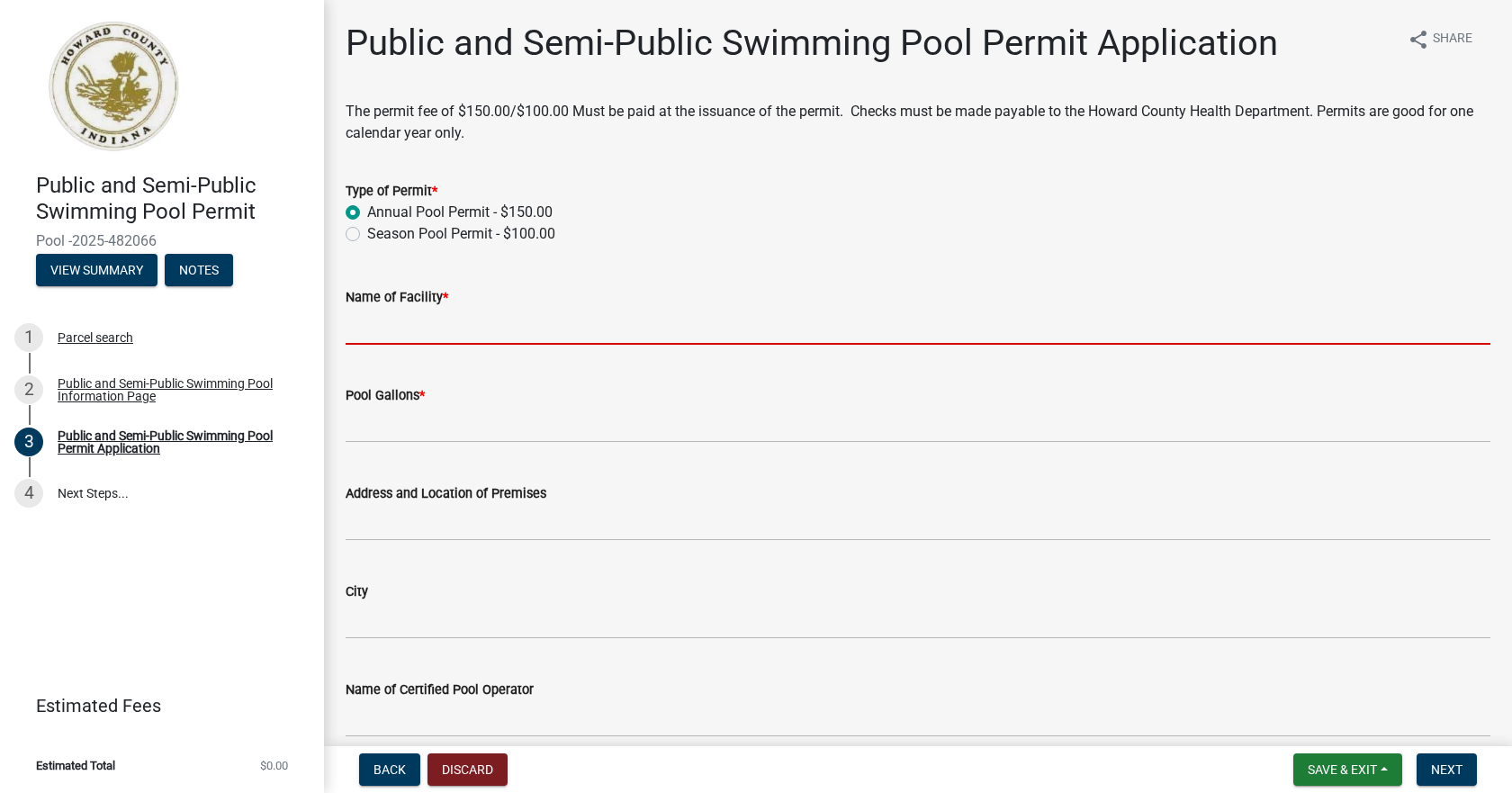
click at [433, 320] on input "Name of Facility *" at bounding box center [918, 326] width 1145 height 37
